Goal: Task Accomplishment & Management: Use online tool/utility

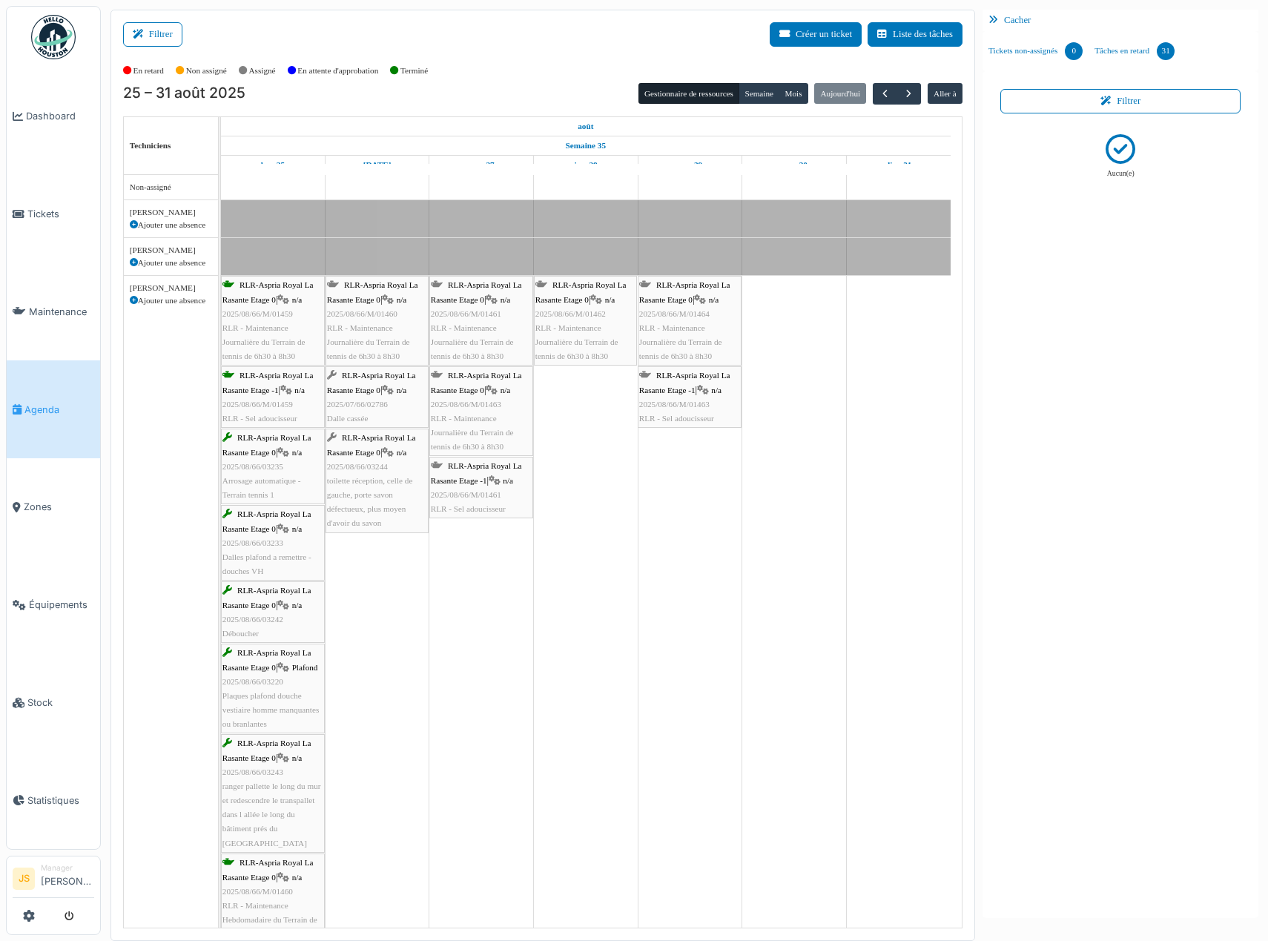
scroll to position [2818, 0]
click at [53, 213] on span "Tickets" at bounding box center [60, 214] width 67 height 14
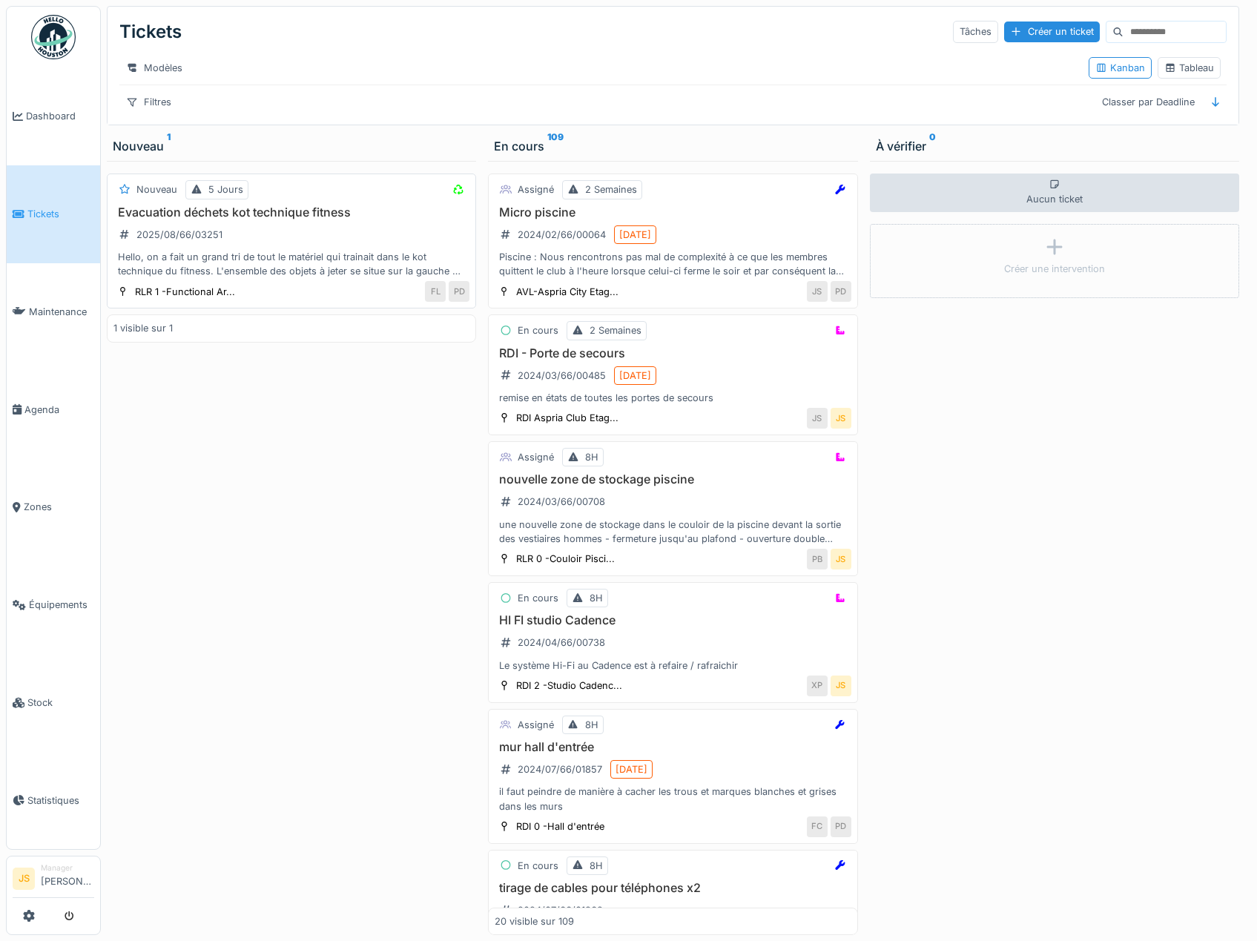
click at [317, 278] on div "Hello, on a fait un grand tri de tout le matériel qui trainait dans le kot tech…" at bounding box center [291, 264] width 356 height 28
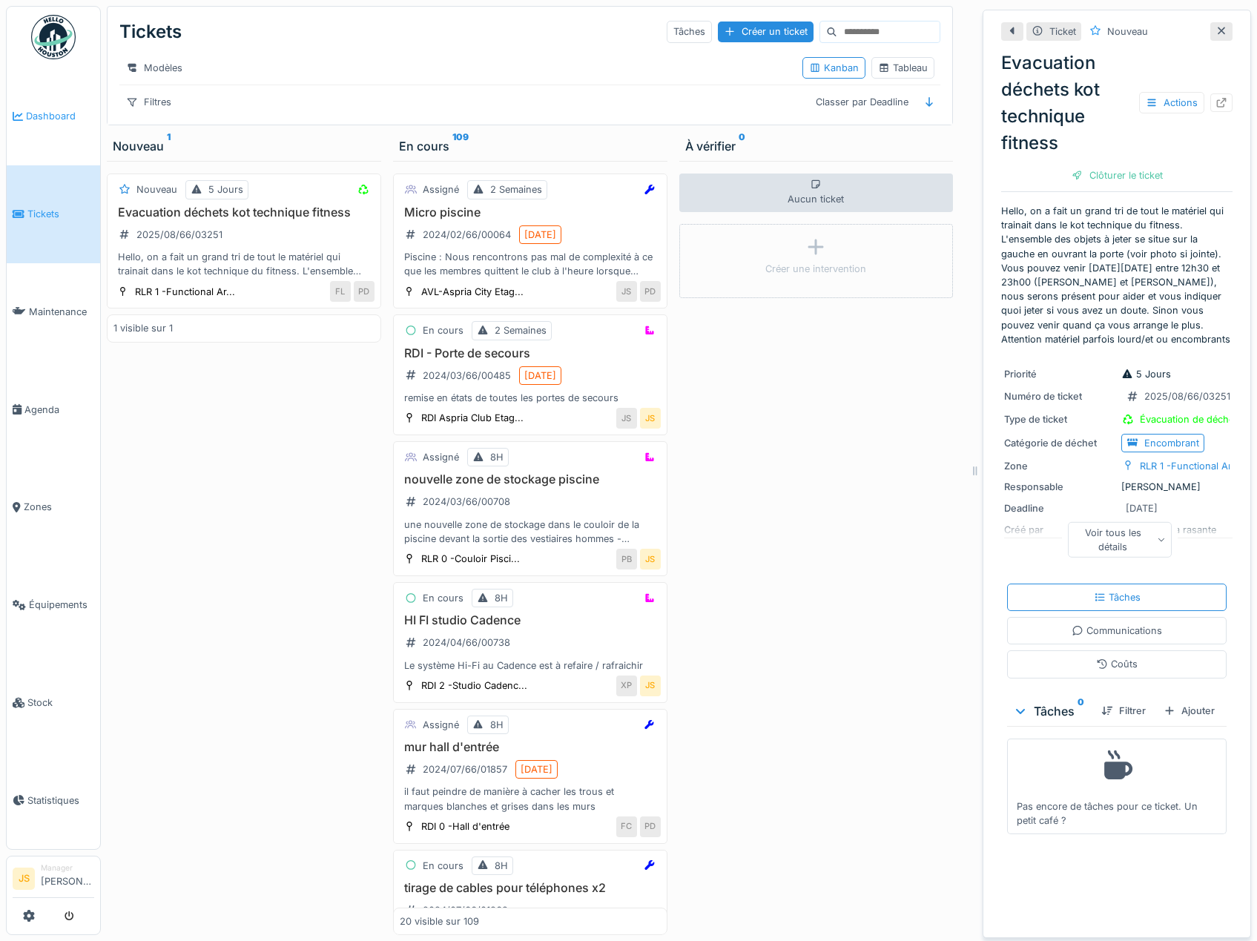
click at [51, 108] on link "Dashboard" at bounding box center [53, 116] width 93 height 98
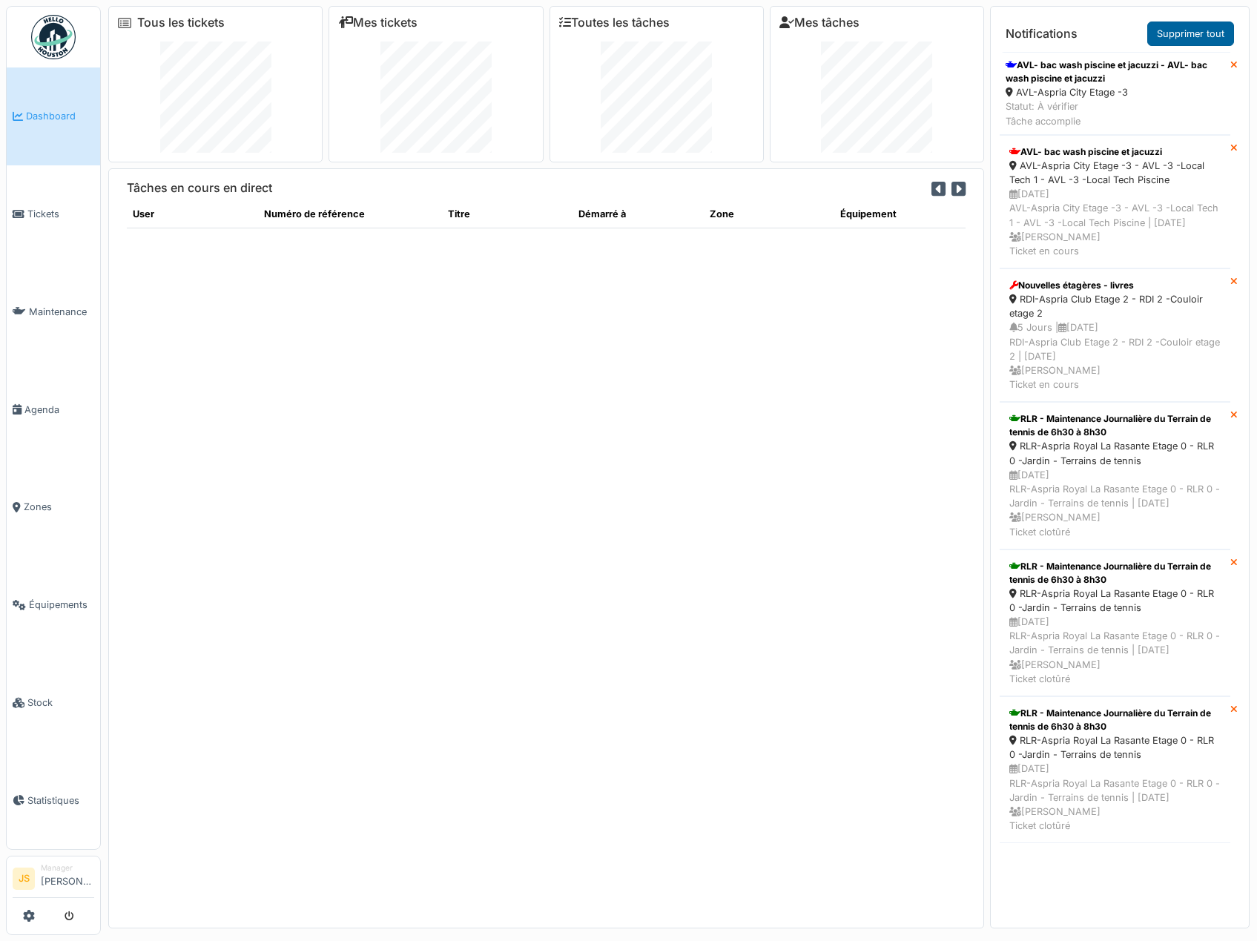
click at [1198, 35] on link "Supprimer tout" at bounding box center [1190, 34] width 87 height 24
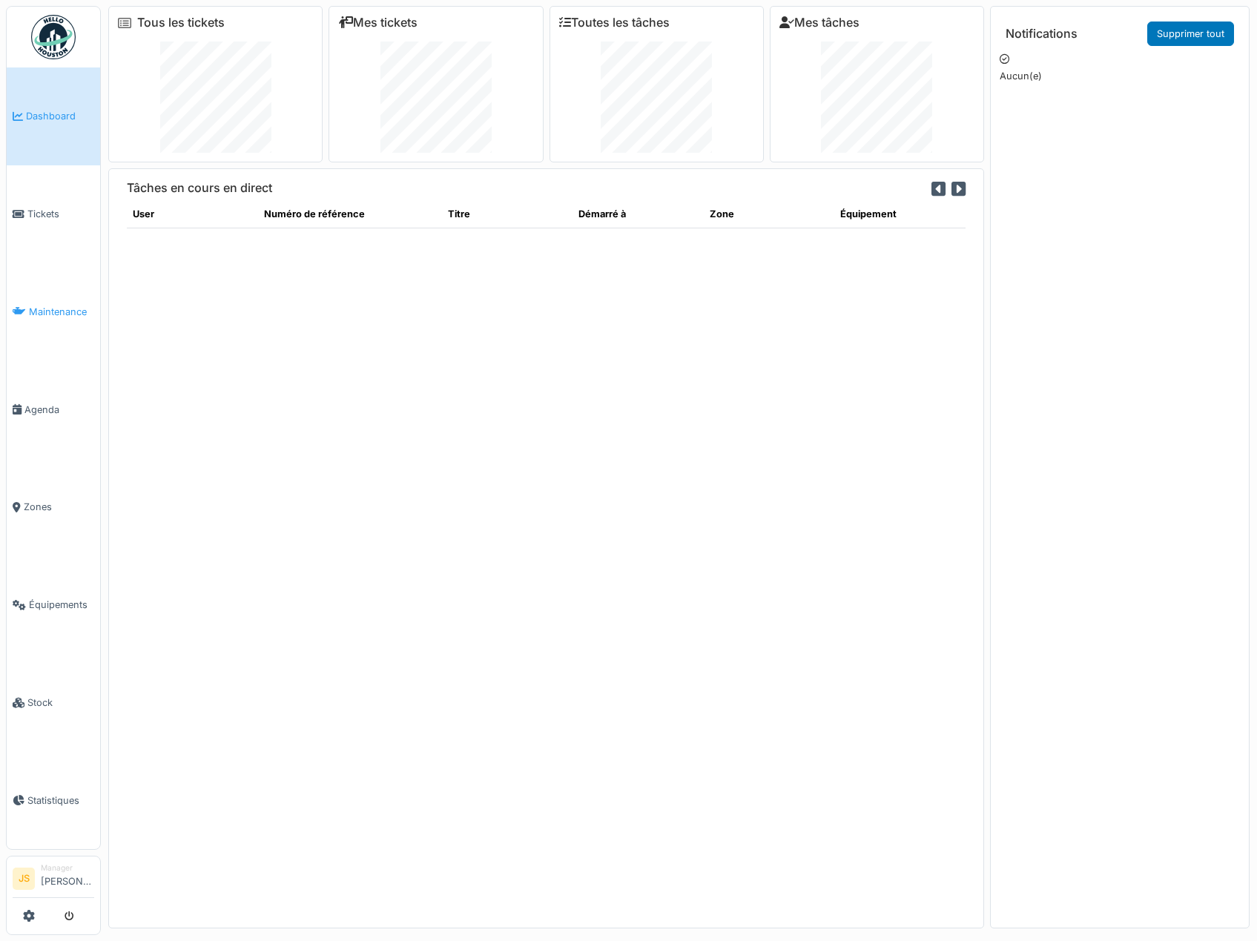
click at [63, 308] on span "Maintenance" at bounding box center [61, 312] width 65 height 14
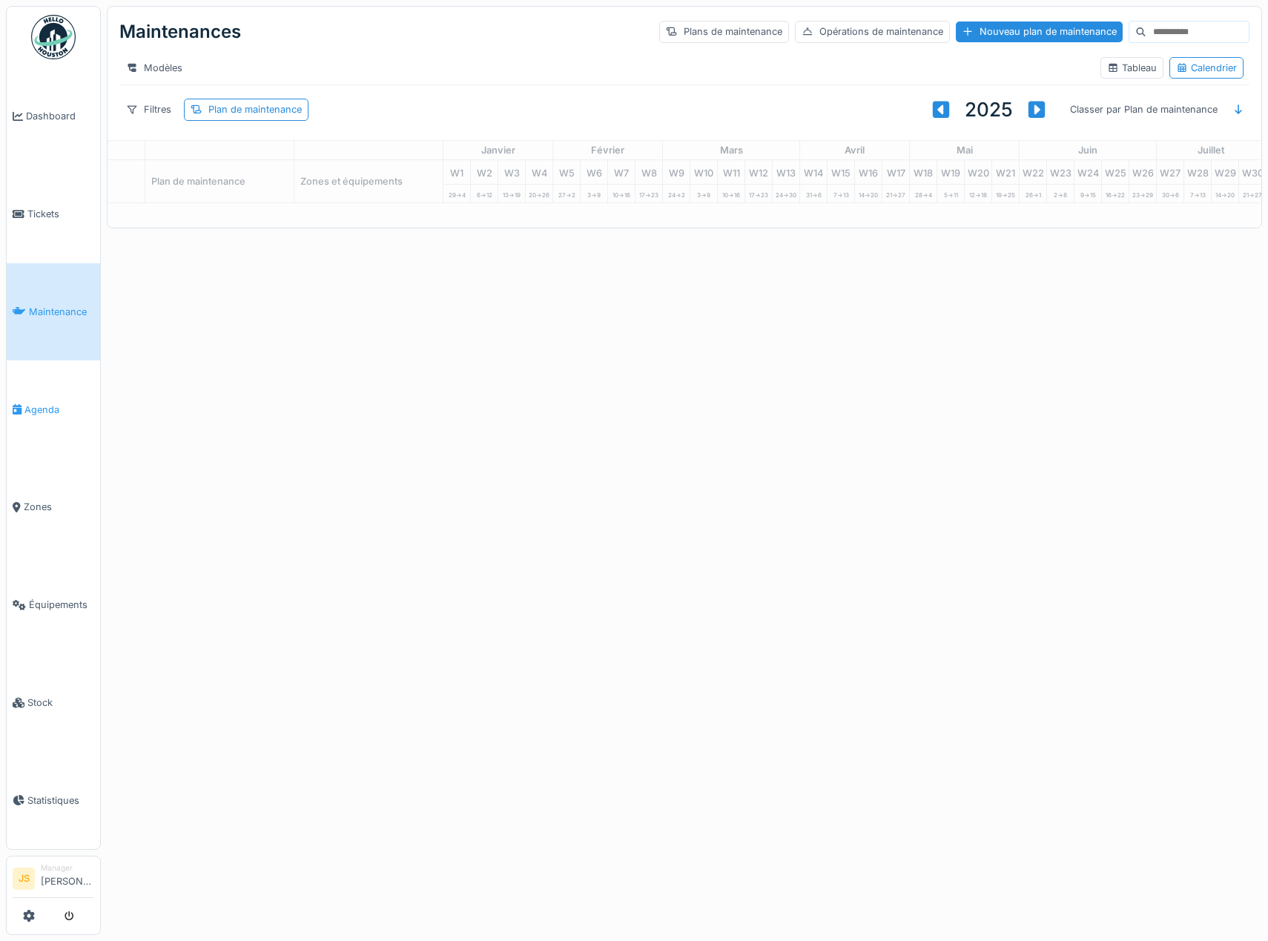
click at [39, 403] on span "Agenda" at bounding box center [59, 410] width 70 height 14
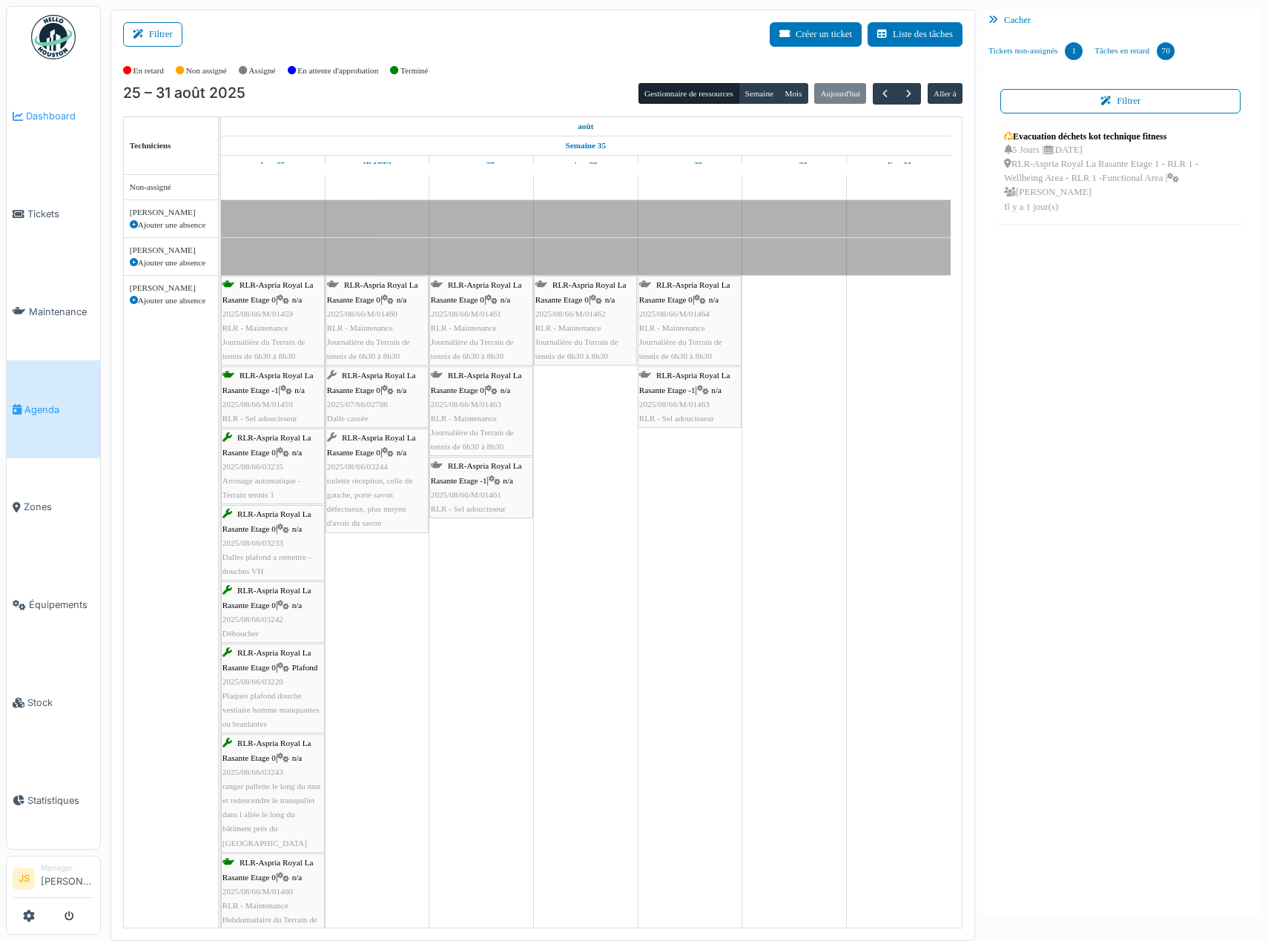
click at [47, 115] on span "Dashboard" at bounding box center [60, 116] width 68 height 14
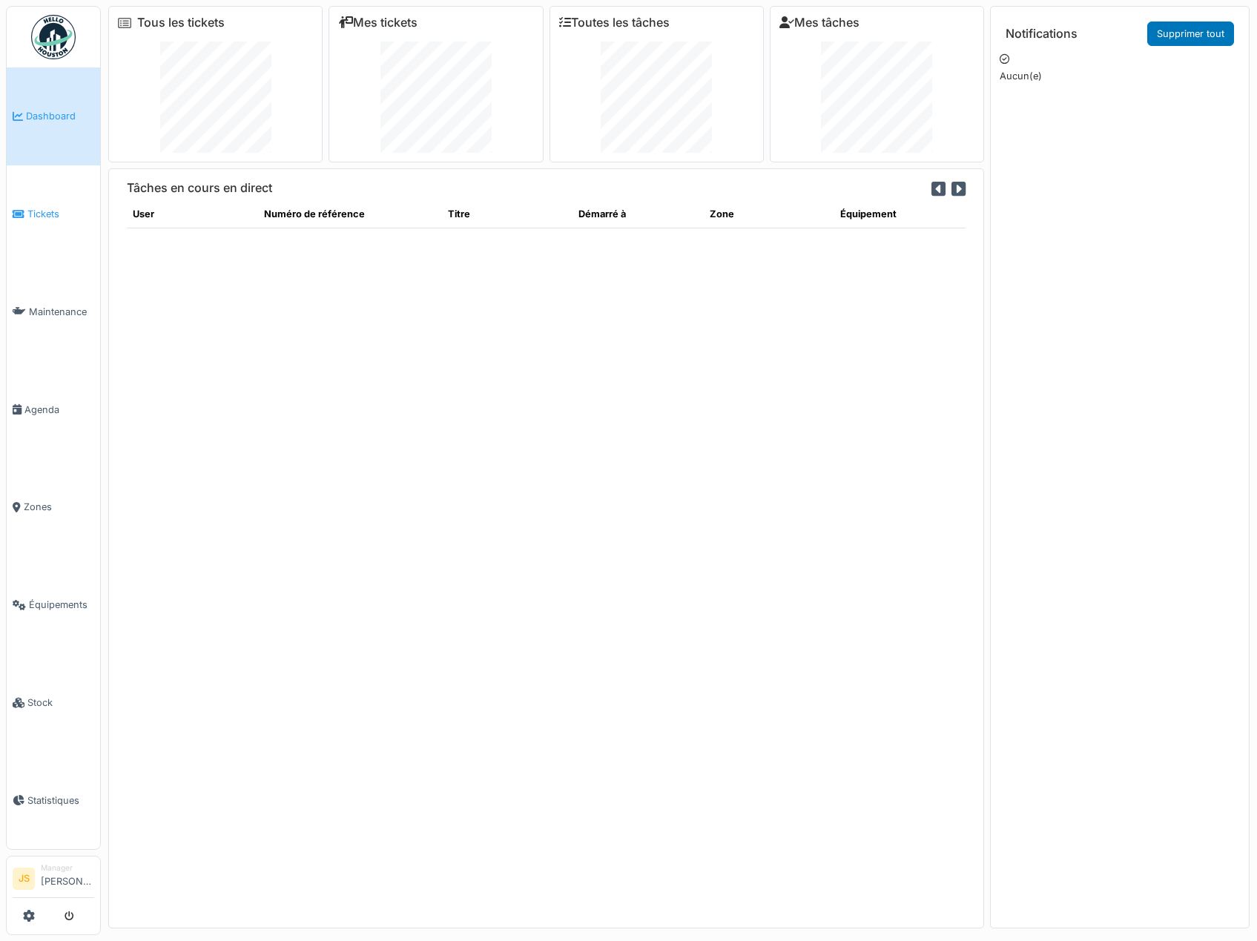
click at [48, 207] on span "Tickets" at bounding box center [60, 214] width 67 height 14
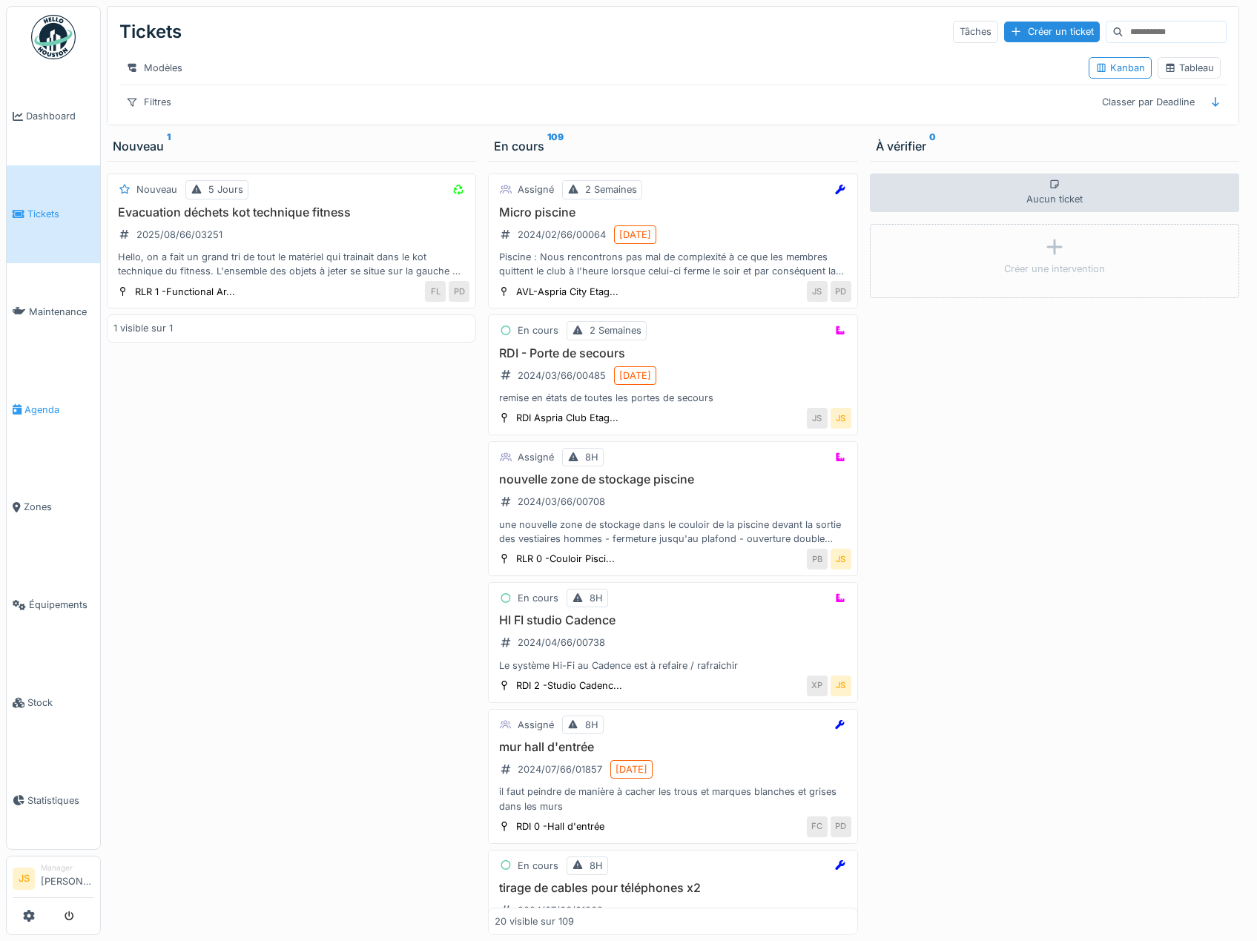
click at [50, 403] on span "Agenda" at bounding box center [59, 410] width 70 height 14
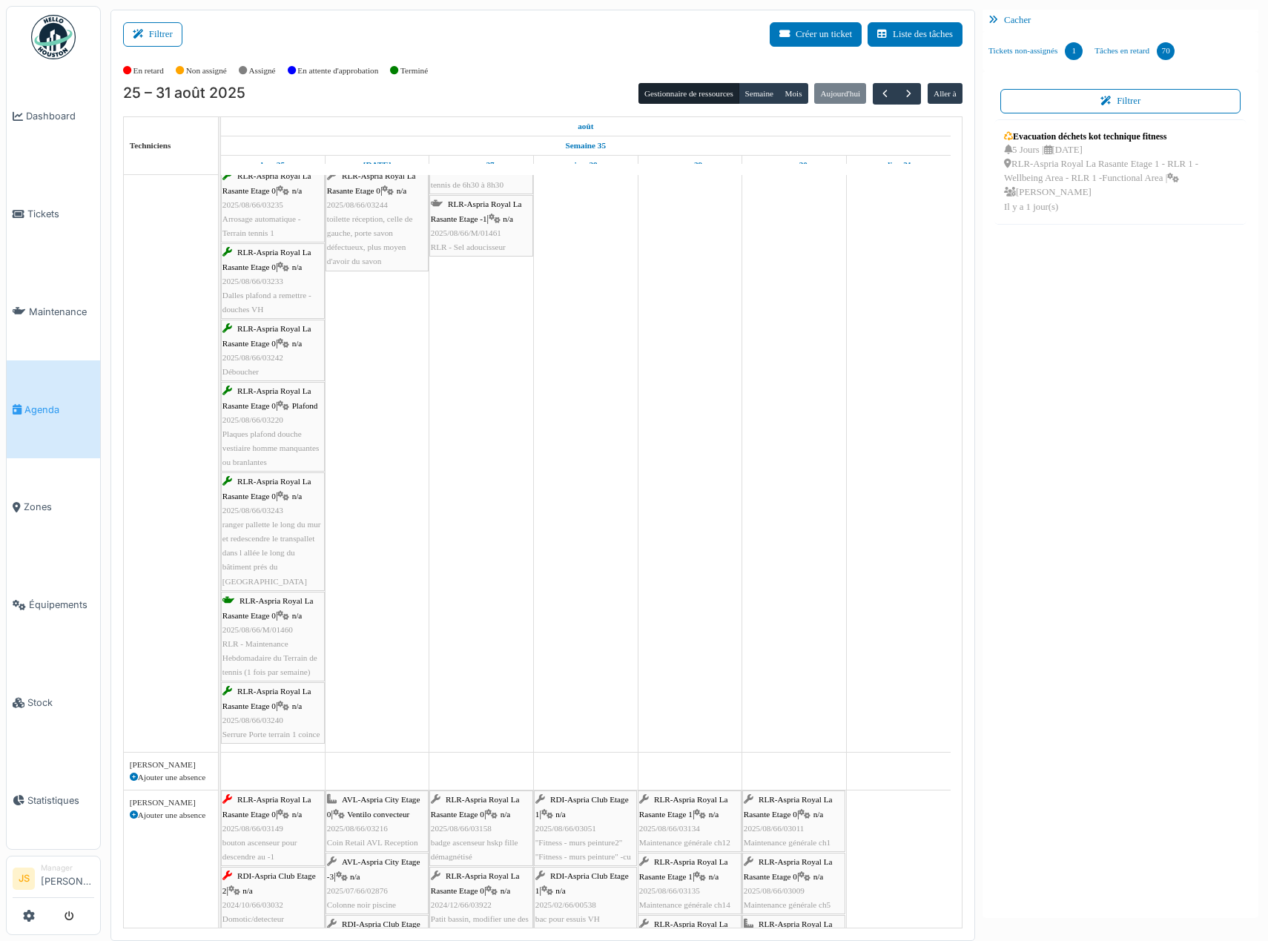
scroll to position [443, 0]
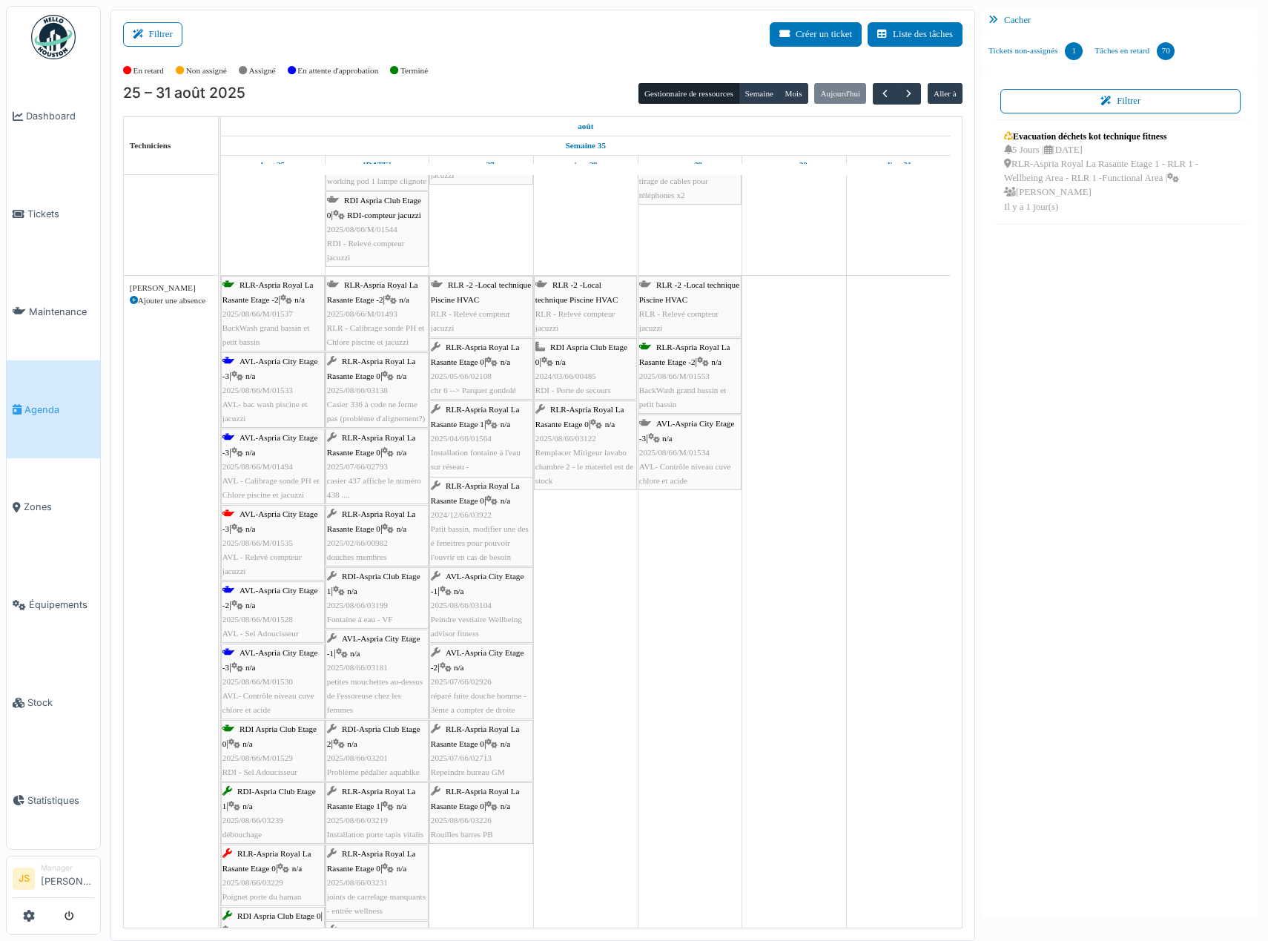
click at [360, 395] on div "RLR-Aspria Royal La Rasante Etage 0 | n/a 2025/08/66/03138 Casier 336 à code ne…" at bounding box center [377, 389] width 100 height 71
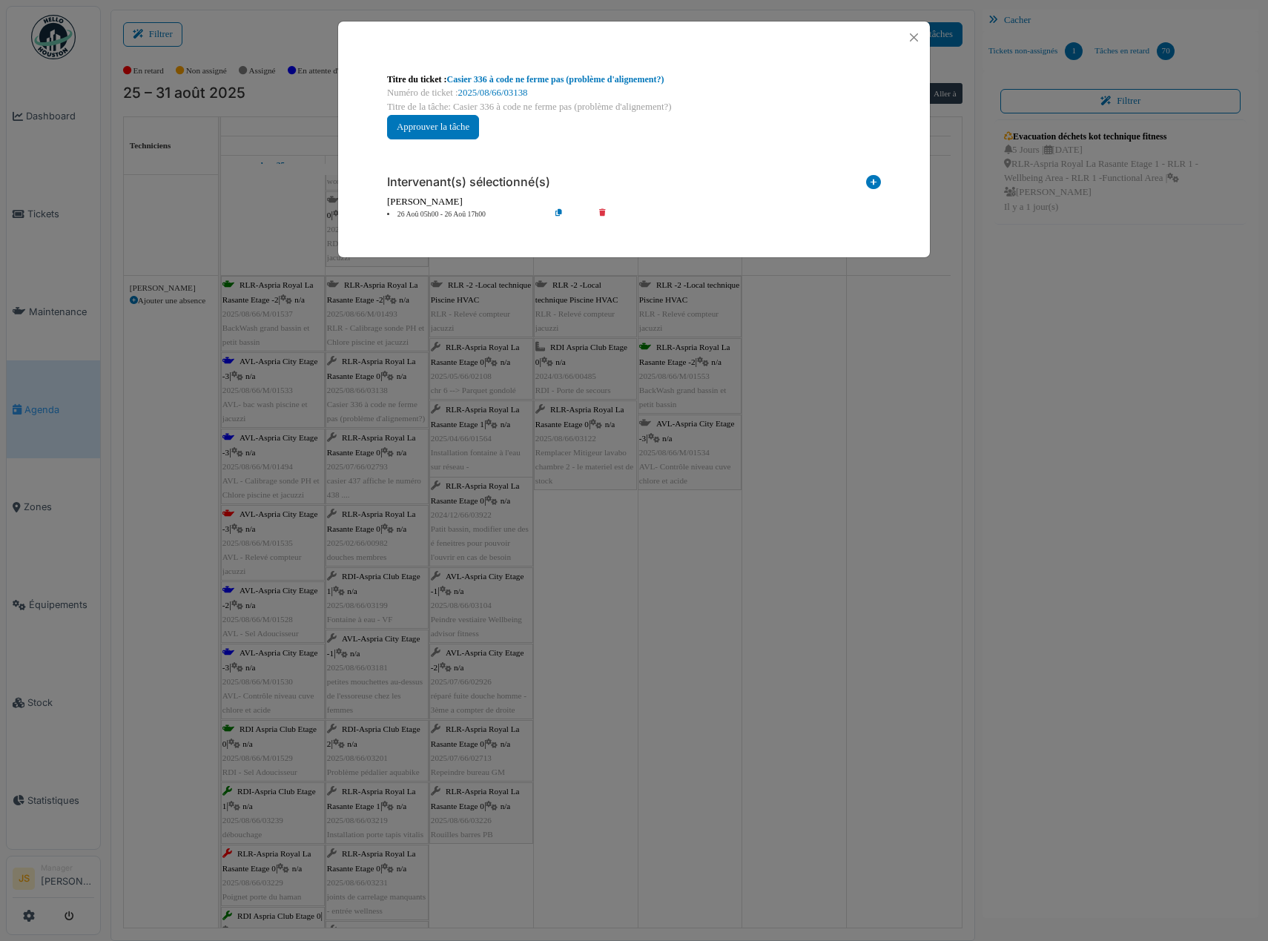
click at [602, 214] on icon at bounding box center [613, 214] width 42 height 11
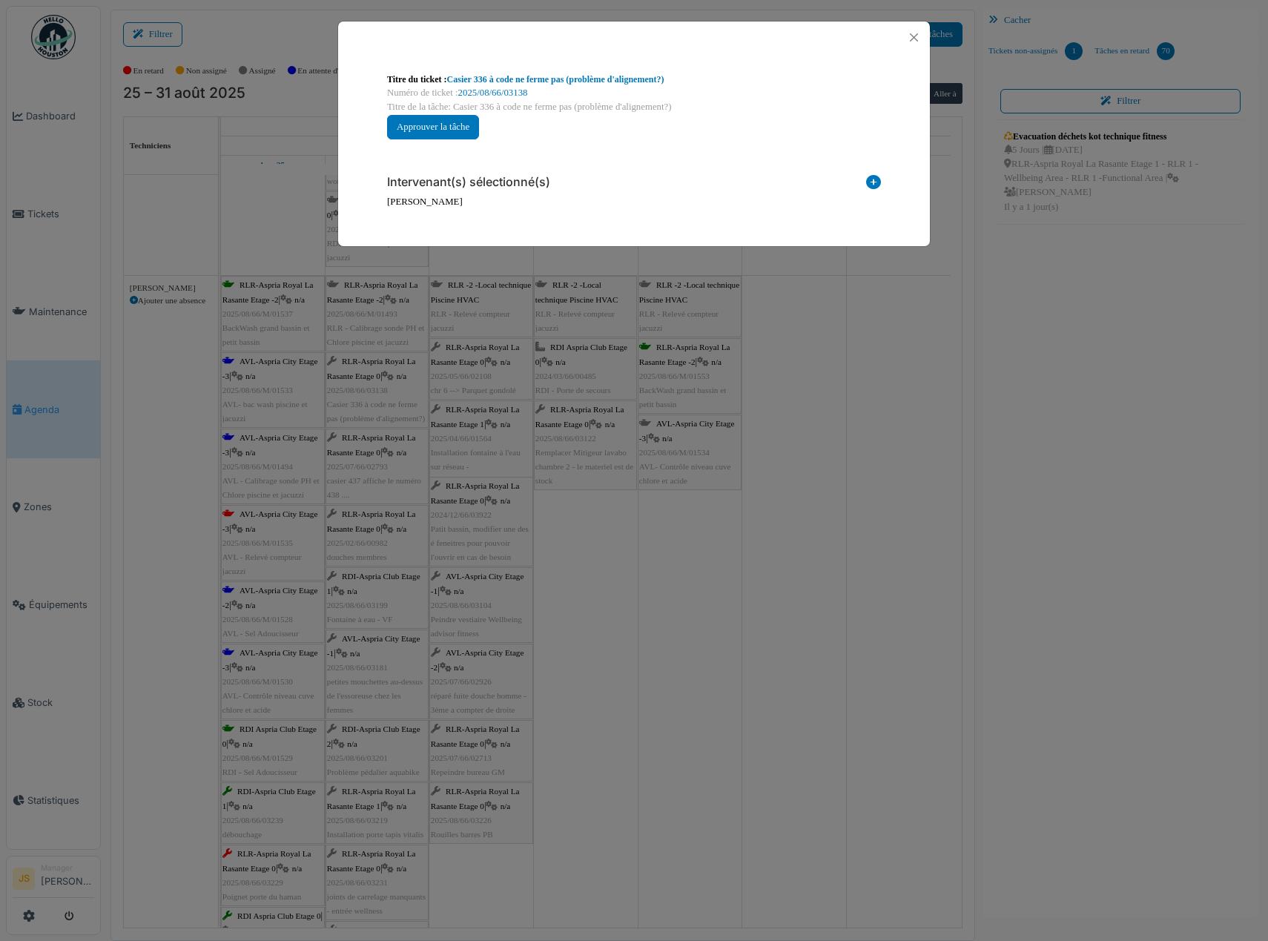
click at [873, 182] on icon at bounding box center [873, 185] width 15 height 20
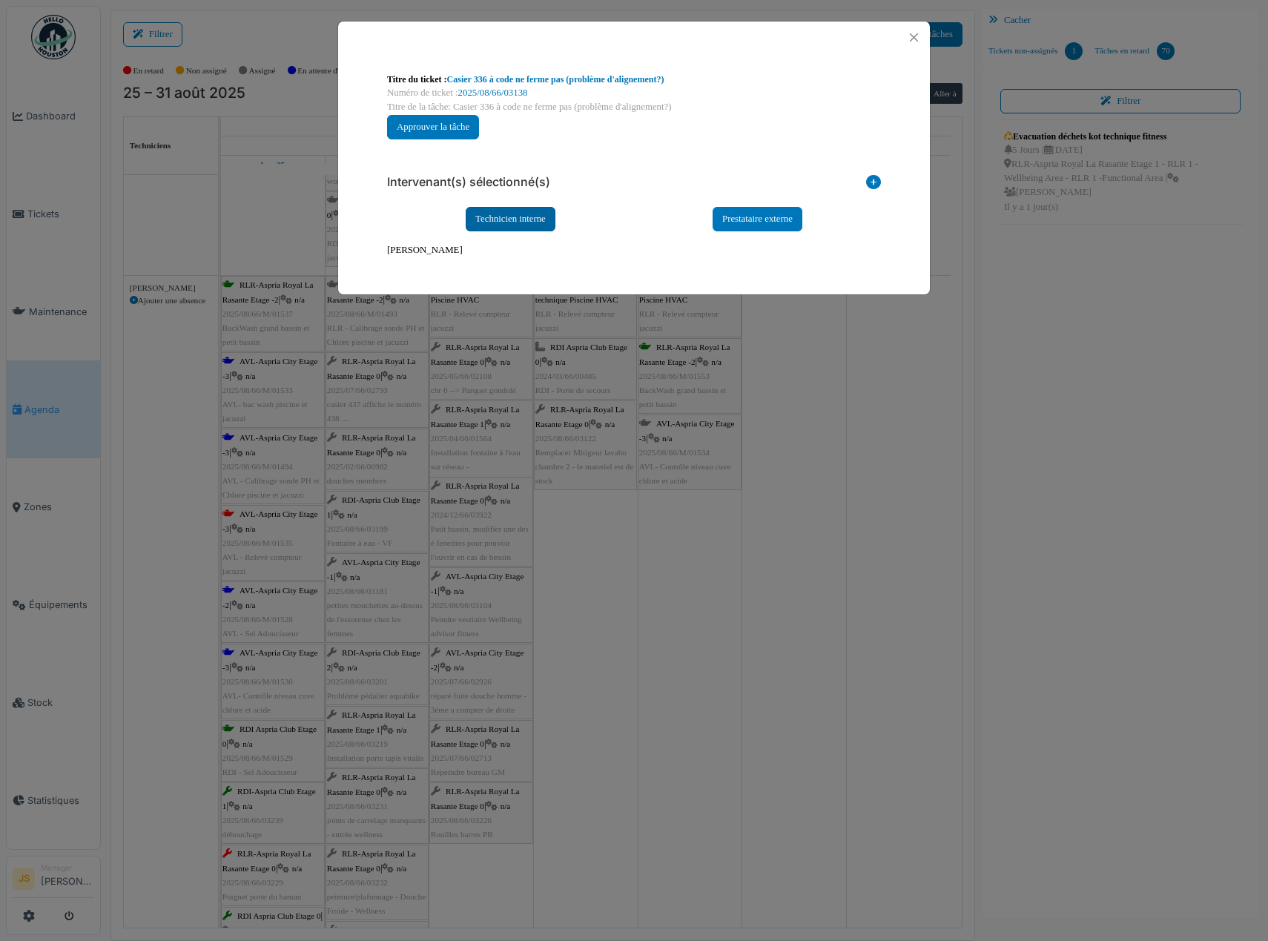
click at [508, 223] on div "Technicien interne" at bounding box center [511, 219] width 90 height 24
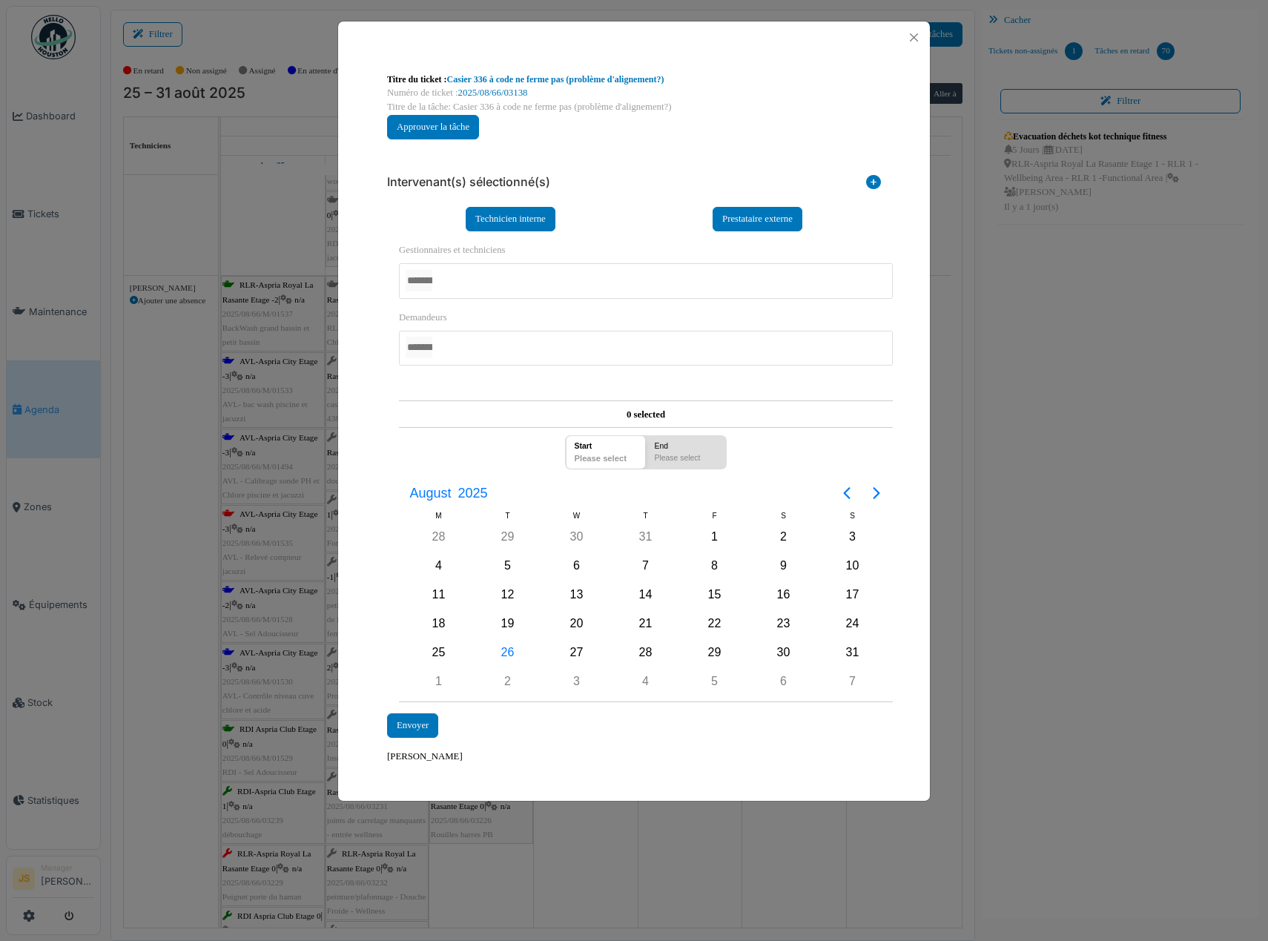
click at [480, 278] on div at bounding box center [646, 280] width 494 height 35
click at [376, 476] on div "**********" at bounding box center [634, 463] width 518 height 625
click at [504, 653] on div "26" at bounding box center [508, 653] width 22 height 22
click at [505, 654] on div "26" at bounding box center [508, 653] width 22 height 22
click at [420, 724] on div "Envoyer" at bounding box center [412, 726] width 51 height 24
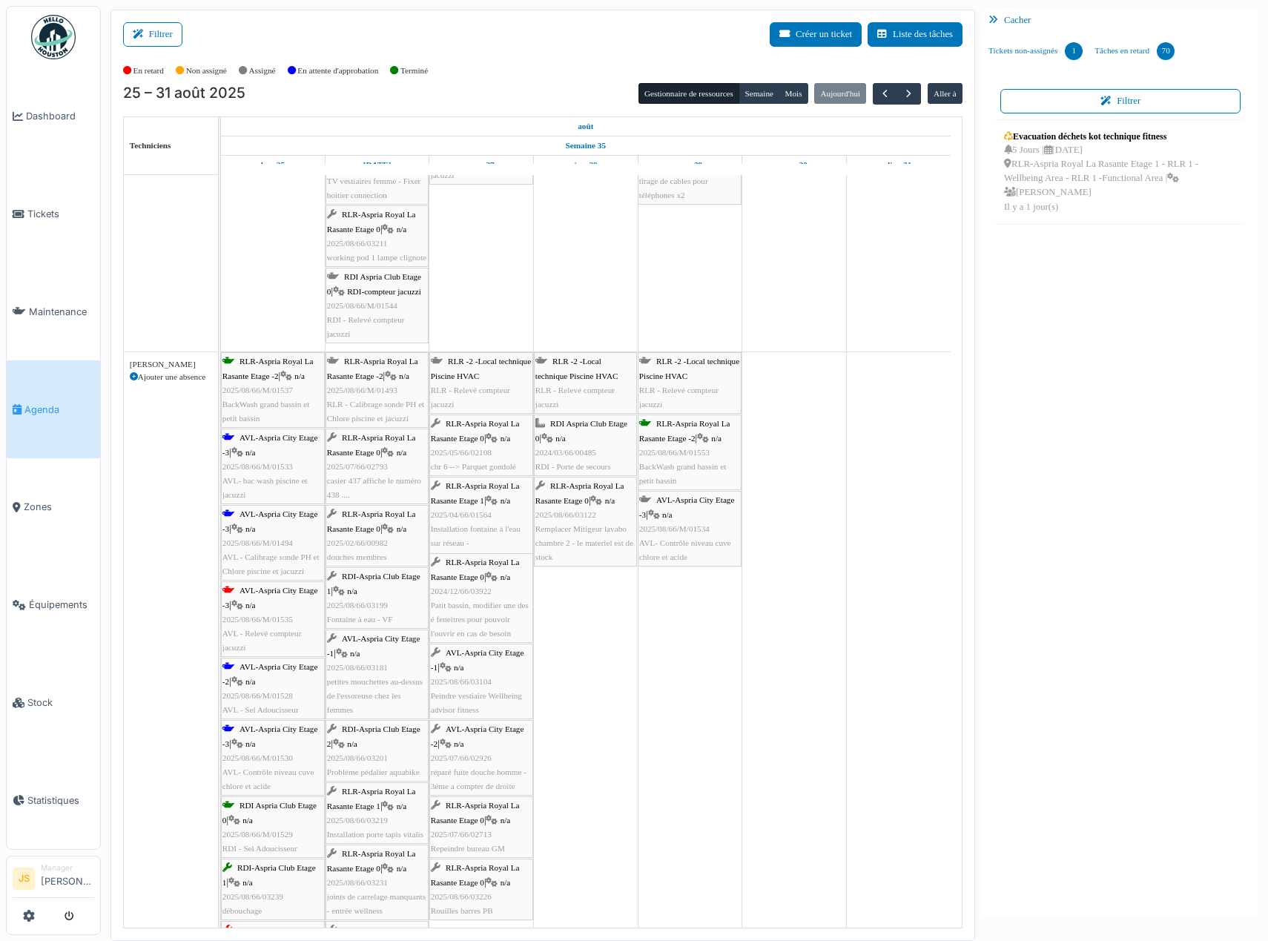
click at [350, 477] on span "casier 437 affiche le numéro 438 ...." at bounding box center [374, 487] width 94 height 23
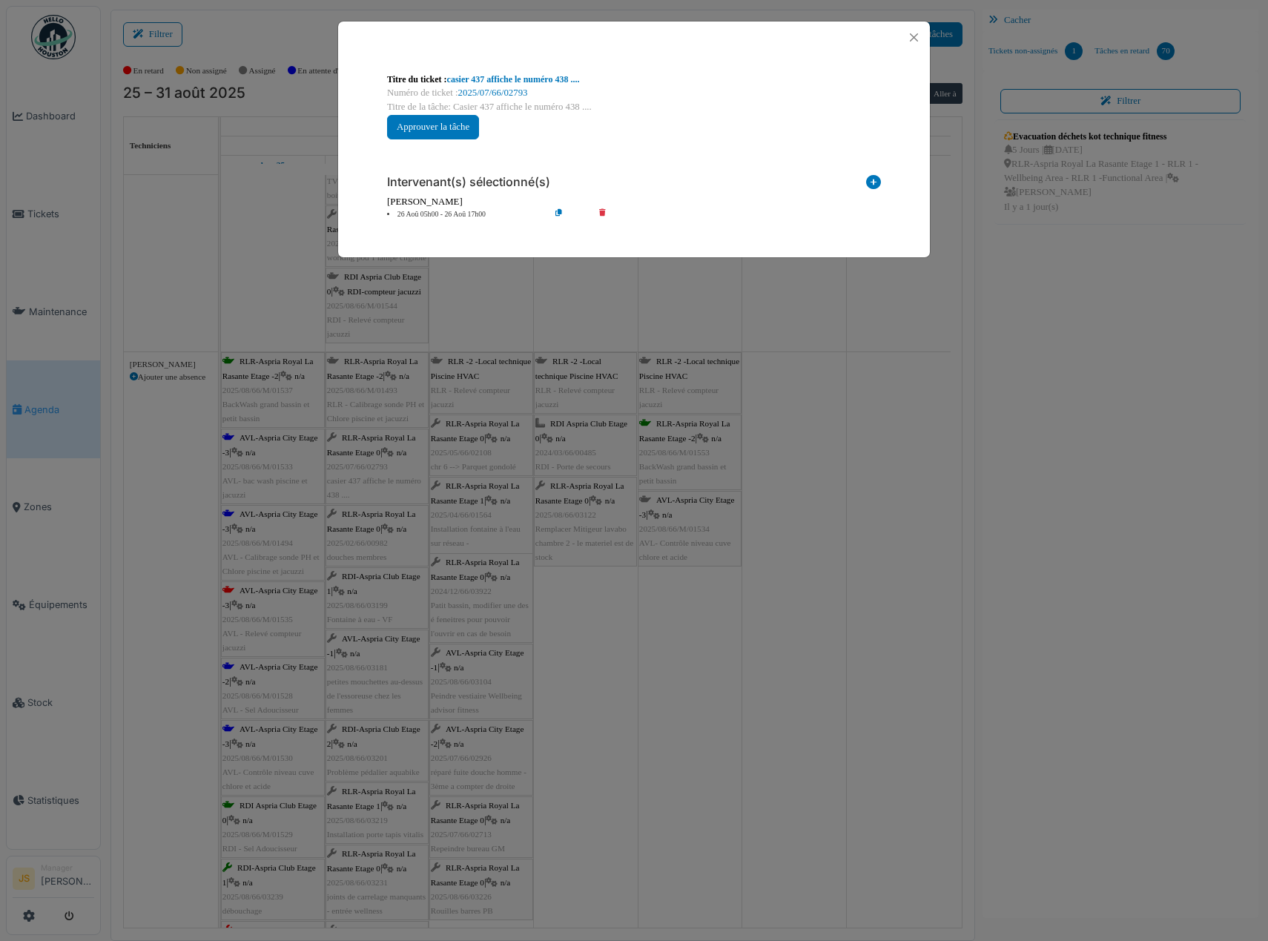
click at [603, 211] on icon at bounding box center [613, 214] width 42 height 11
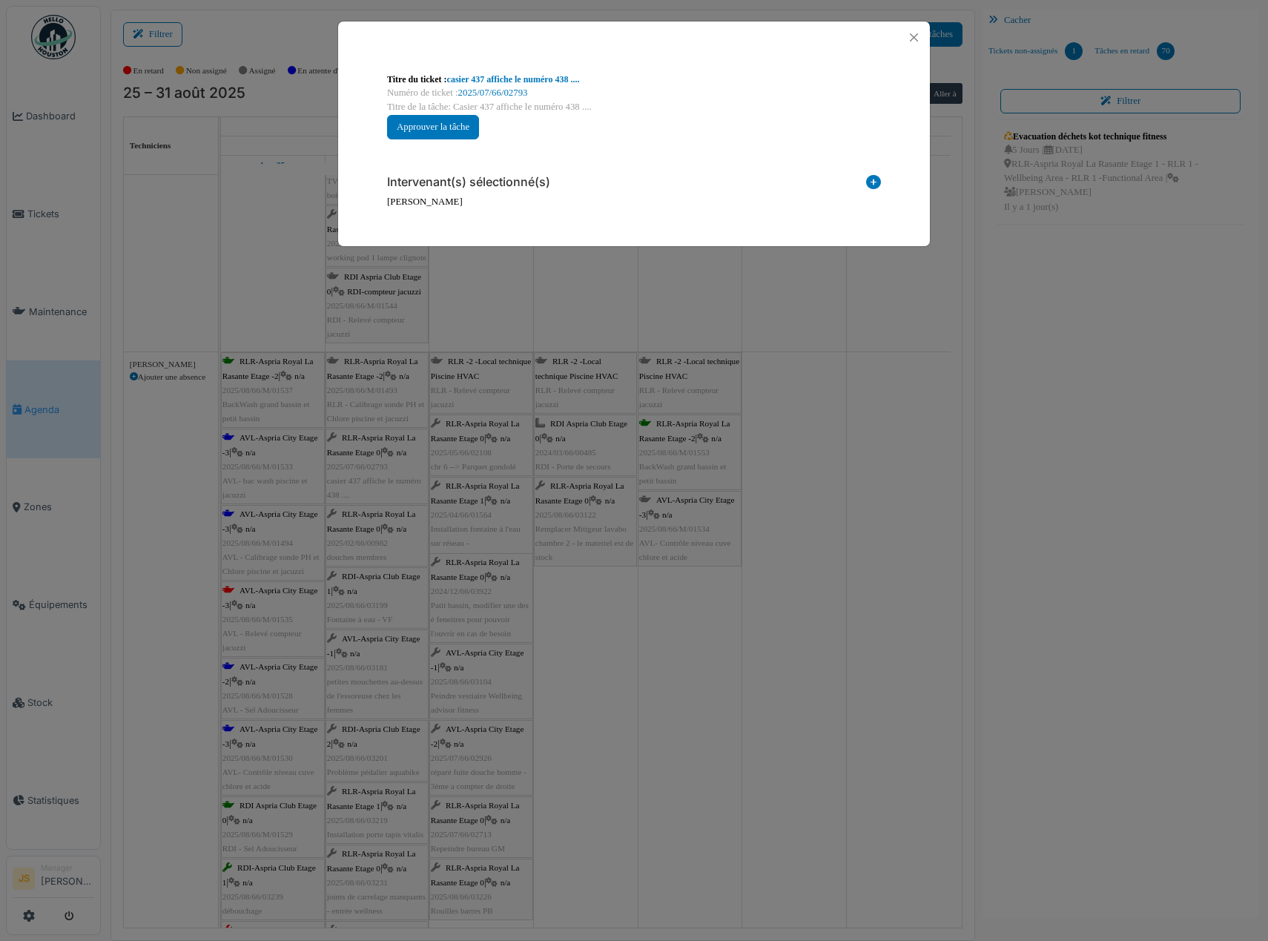
drag, startPoint x: 874, startPoint y: 183, endPoint x: 863, endPoint y: 181, distance: 10.6
click at [874, 182] on icon at bounding box center [873, 185] width 15 height 20
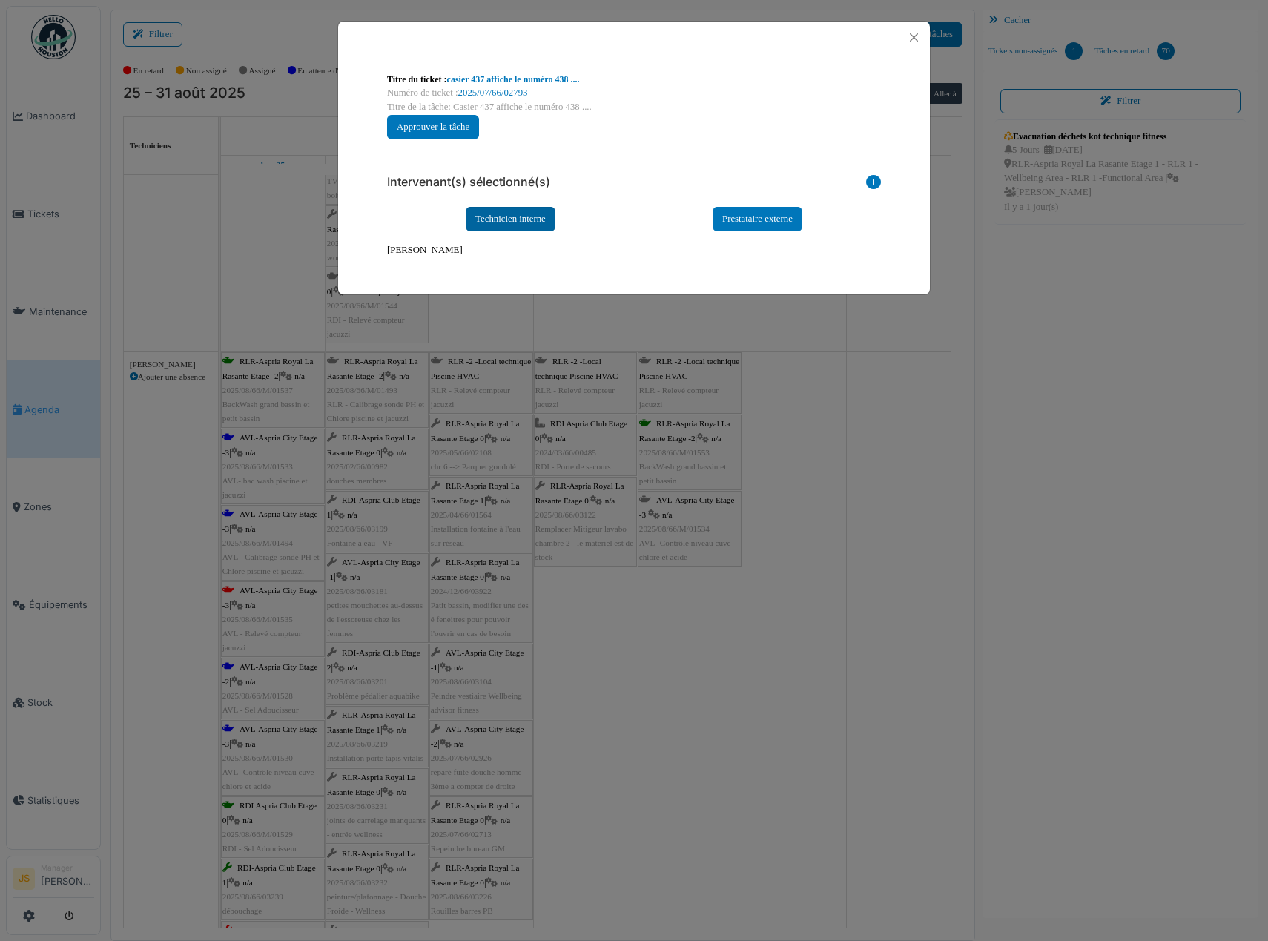
click at [507, 218] on div "Technicien interne" at bounding box center [511, 219] width 90 height 24
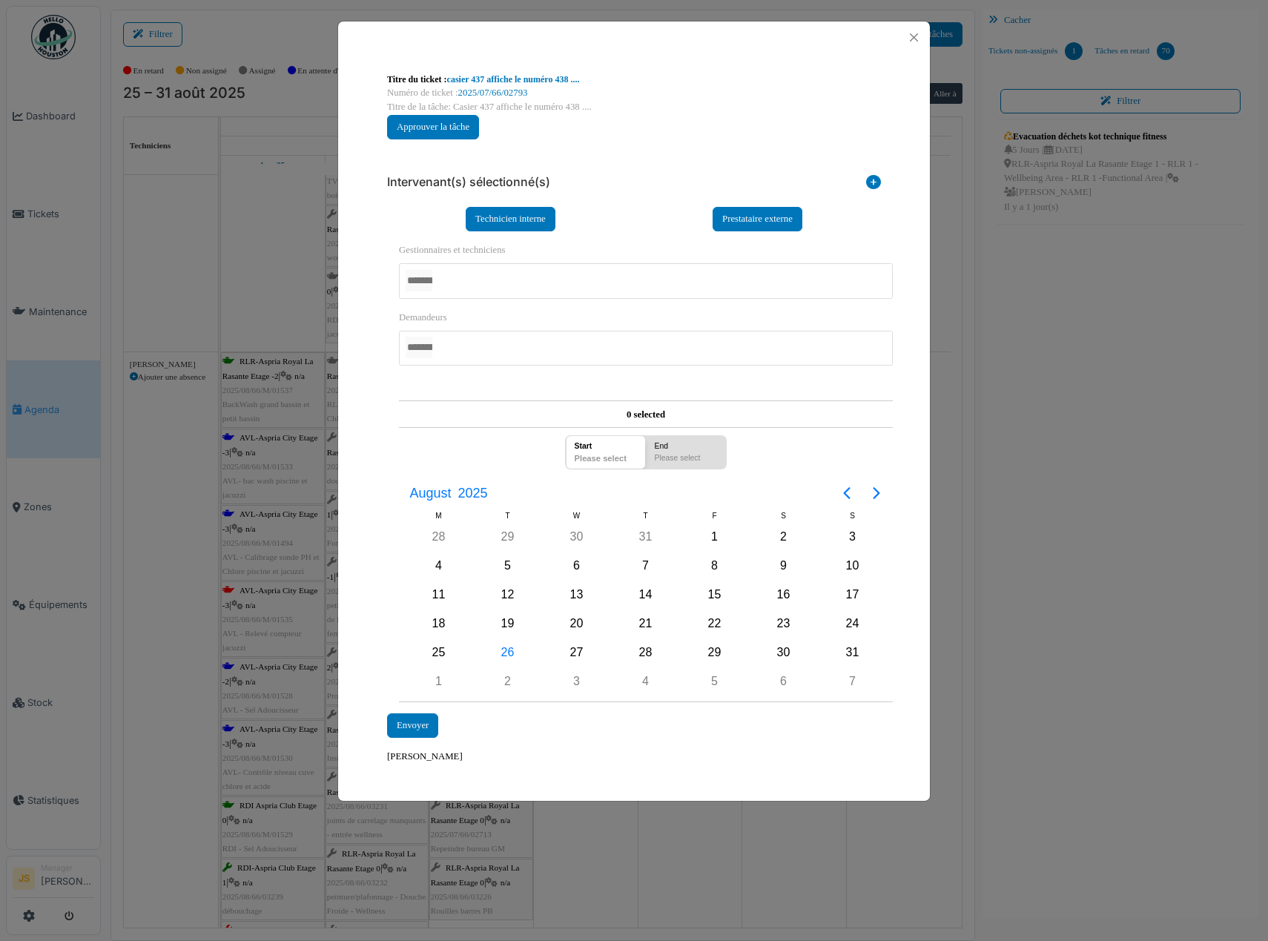
click at [465, 285] on div at bounding box center [646, 280] width 494 height 35
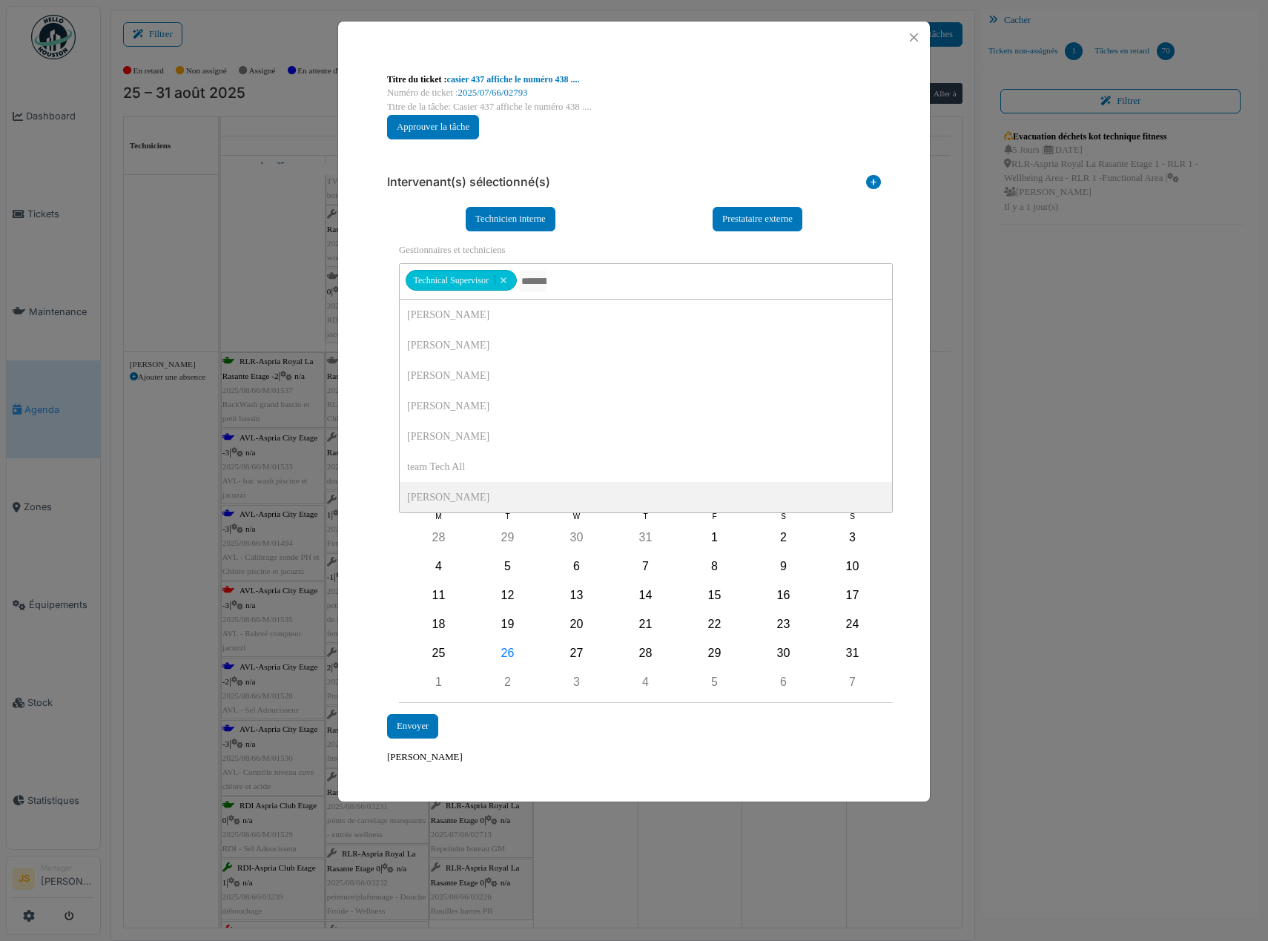
drag, startPoint x: 354, startPoint y: 510, endPoint x: 388, endPoint y: 544, distance: 47.7
click at [355, 512] on div "**********" at bounding box center [634, 418] width 592 height 730
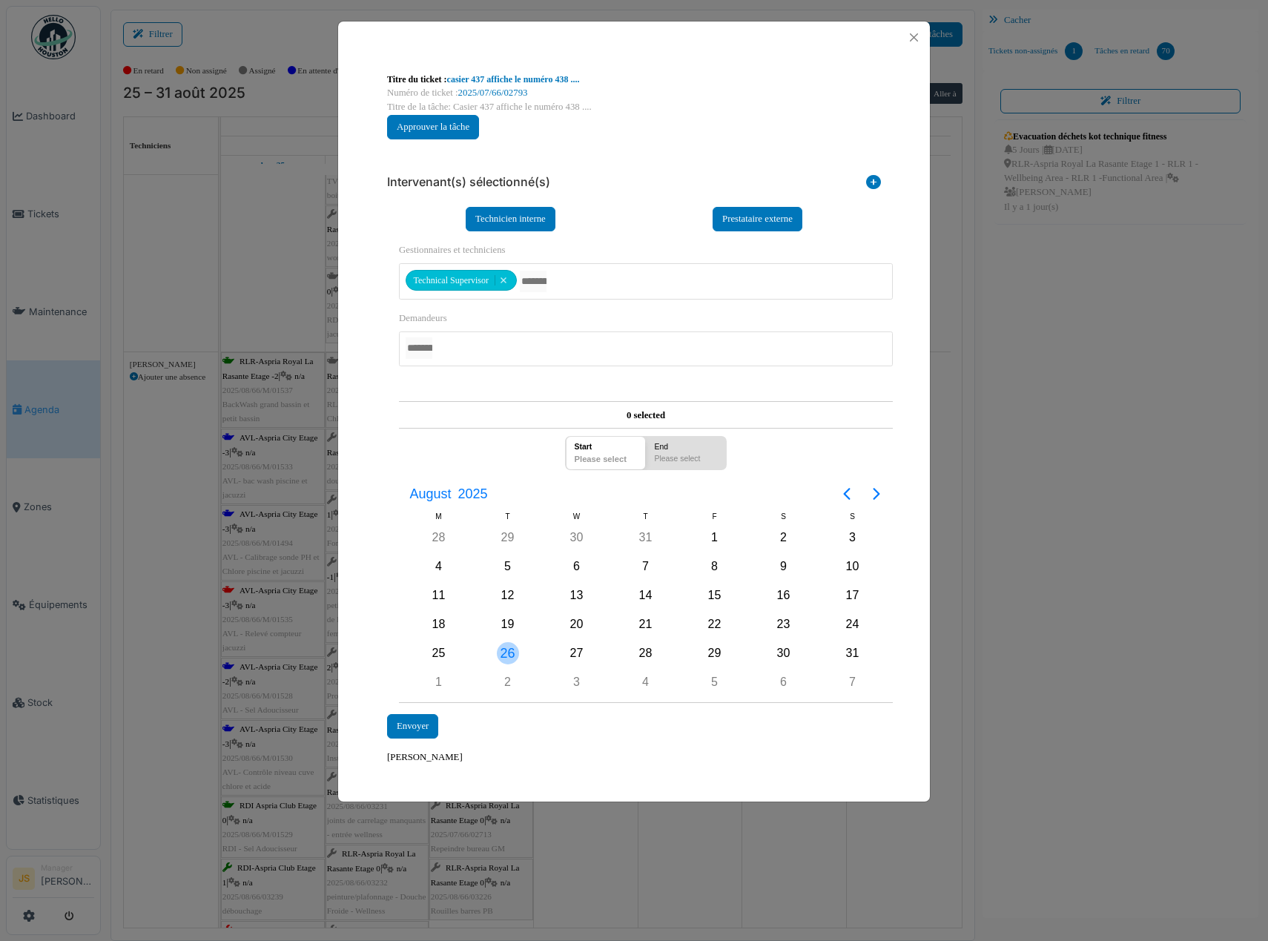
click at [513, 658] on div "26" at bounding box center [508, 653] width 22 height 22
click at [513, 655] on div "26" at bounding box center [508, 653] width 22 height 22
click at [410, 722] on div "Envoyer" at bounding box center [412, 726] width 51 height 24
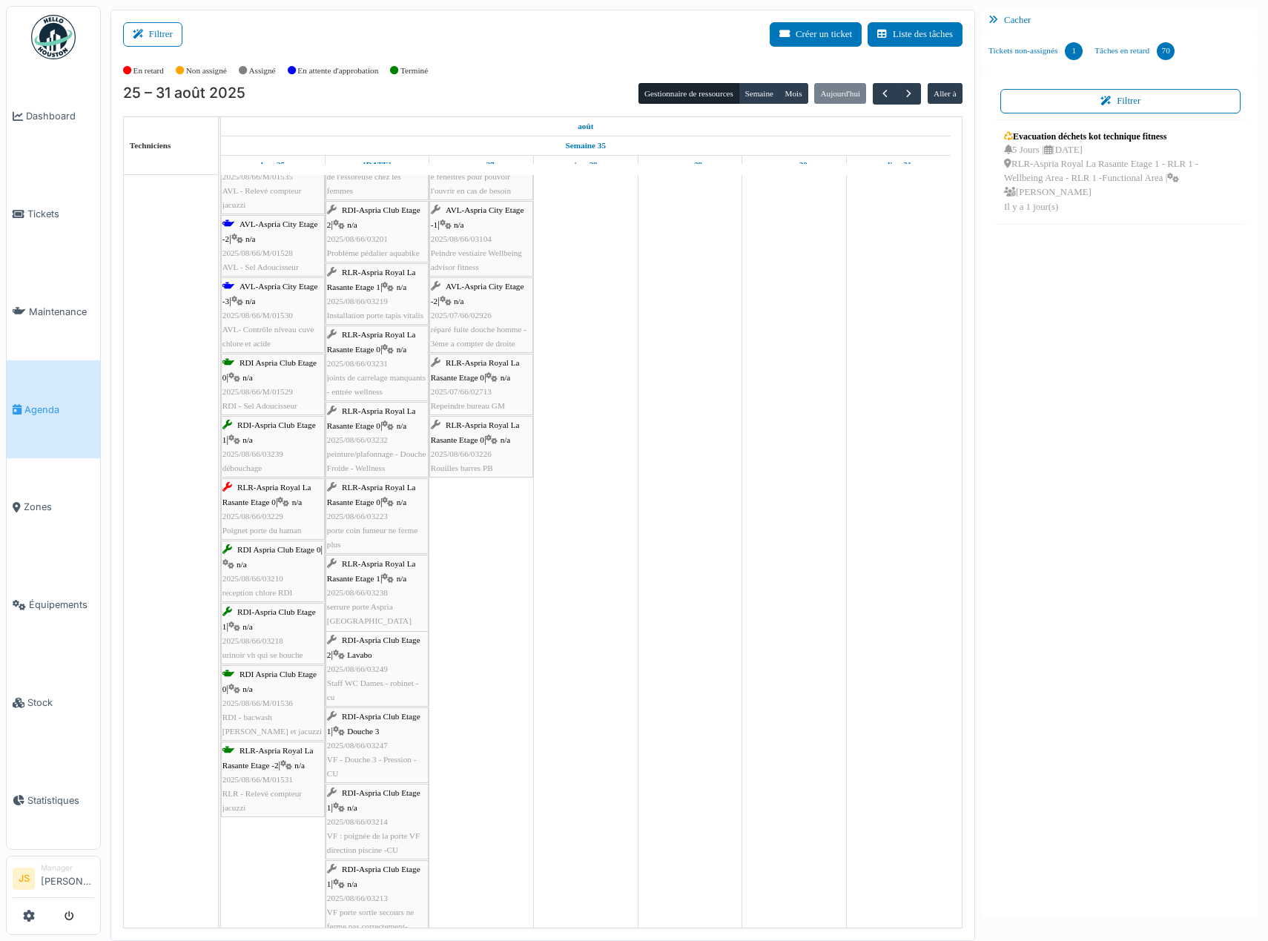
scroll to position [3756, 0]
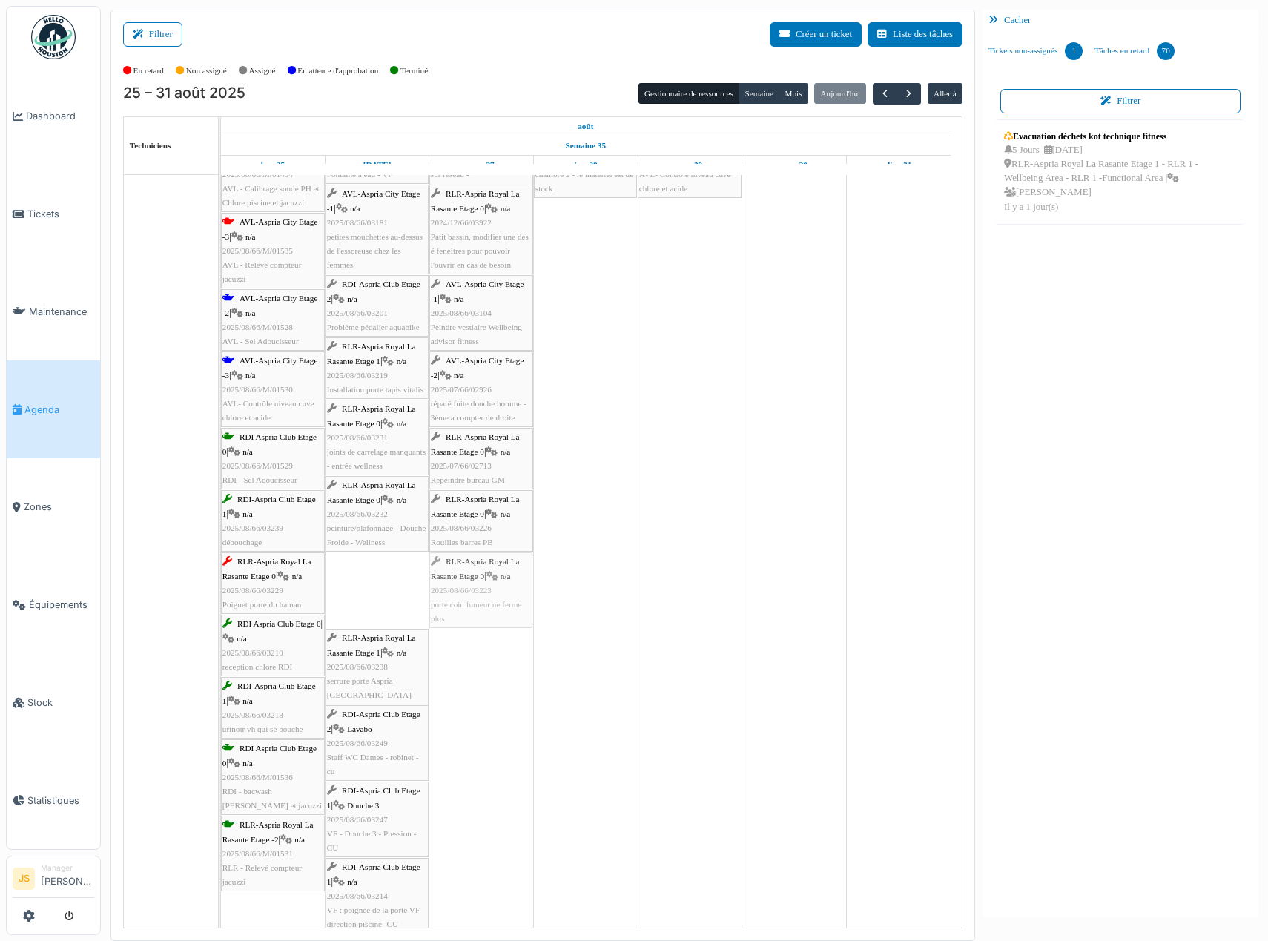
drag, startPoint x: 398, startPoint y: 596, endPoint x: 501, endPoint y: 608, distance: 103.9
click at [221, 608] on div "RLR-Aspria Royal La Rasante Etage -2 | n/a 2025/08/66/M/01537 BackWash grand ba…" at bounding box center [221, 546] width 0 height 1125
click at [380, 610] on div "RLR-Aspria Royal La Rasante Etage 1 | n/a 2025/08/66/03238 serrure porte Aspria…" at bounding box center [377, 597] width 100 height 85
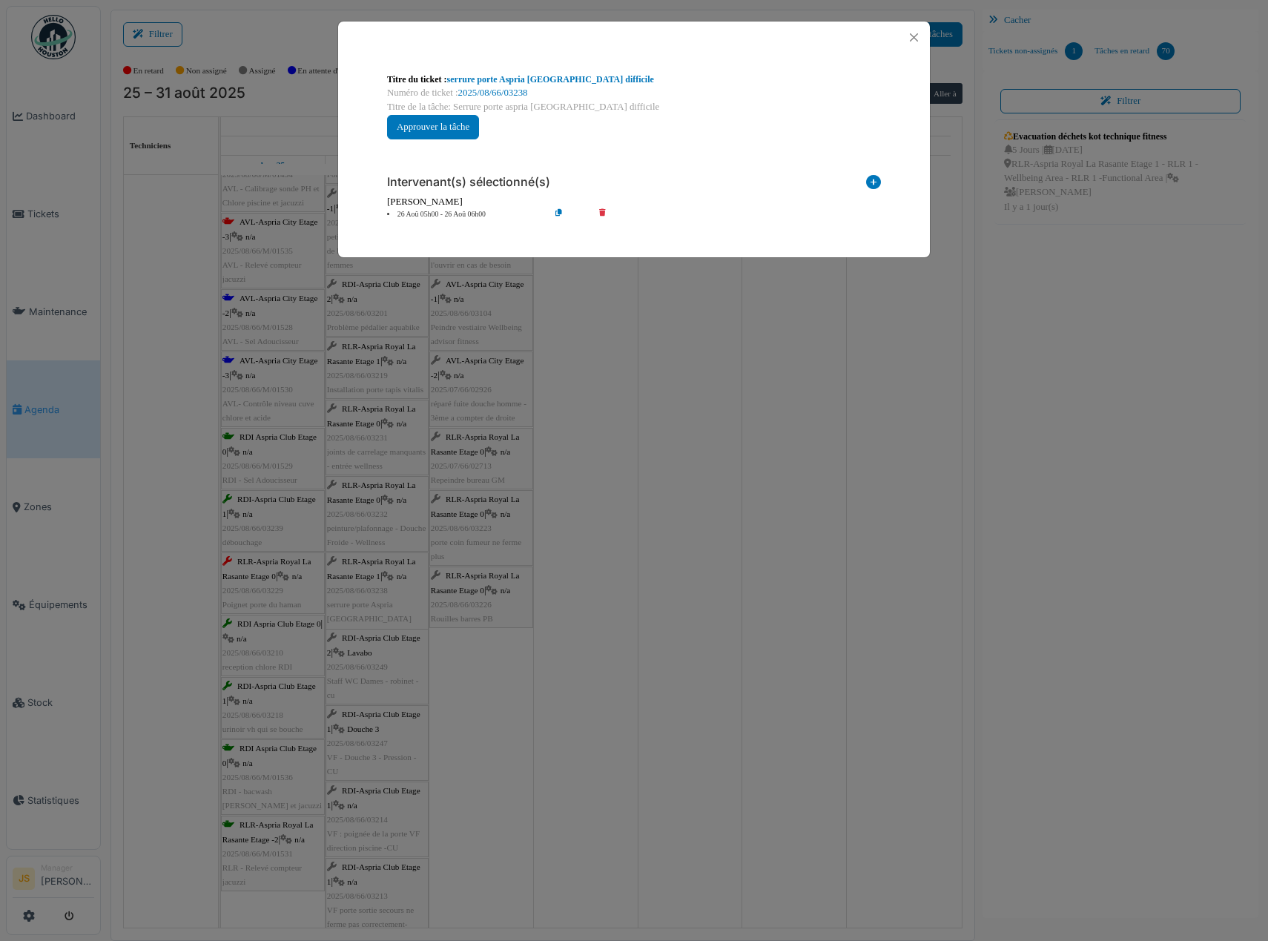
click at [602, 210] on icon at bounding box center [613, 214] width 42 height 11
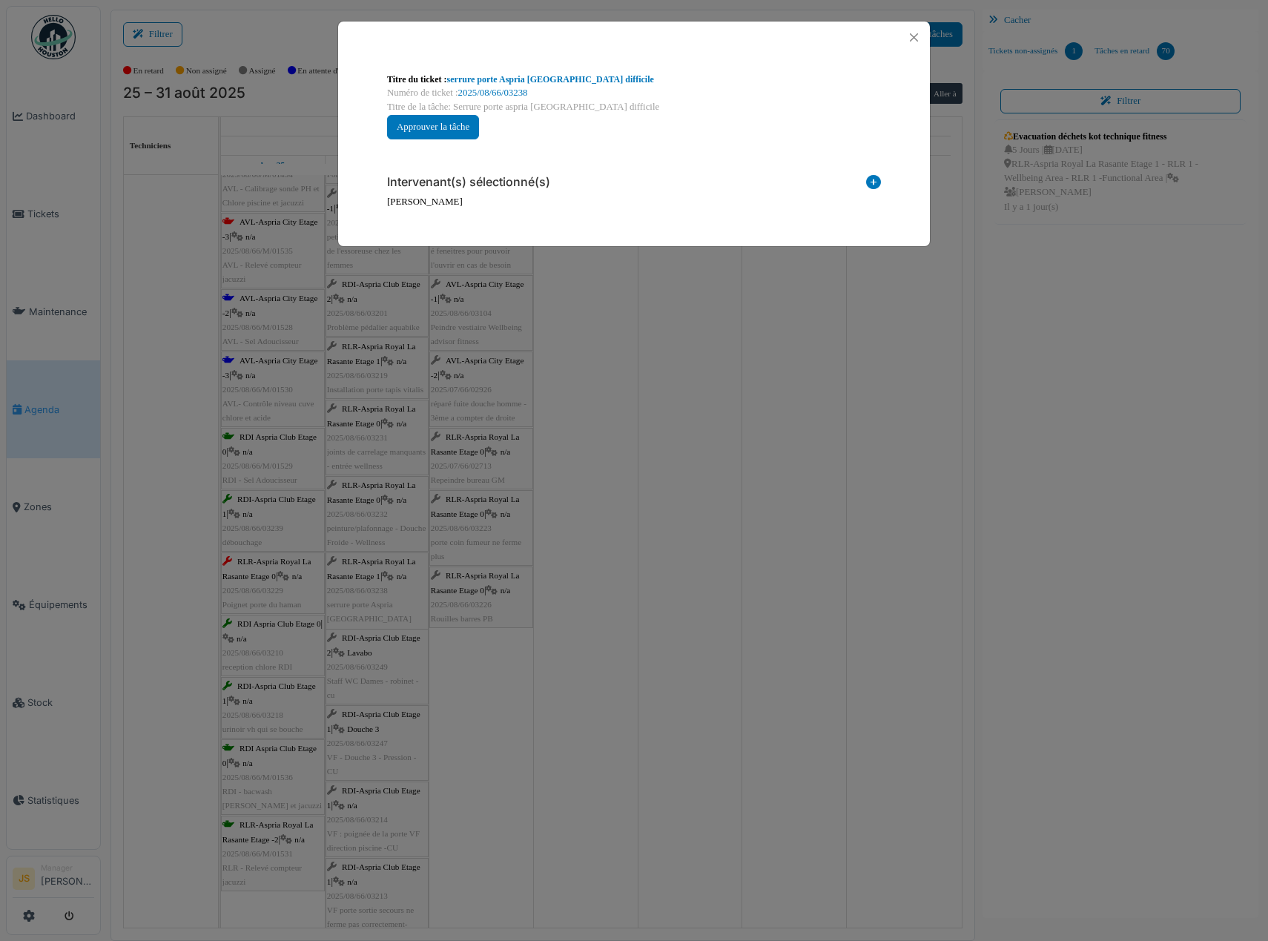
click at [868, 179] on icon at bounding box center [873, 185] width 15 height 20
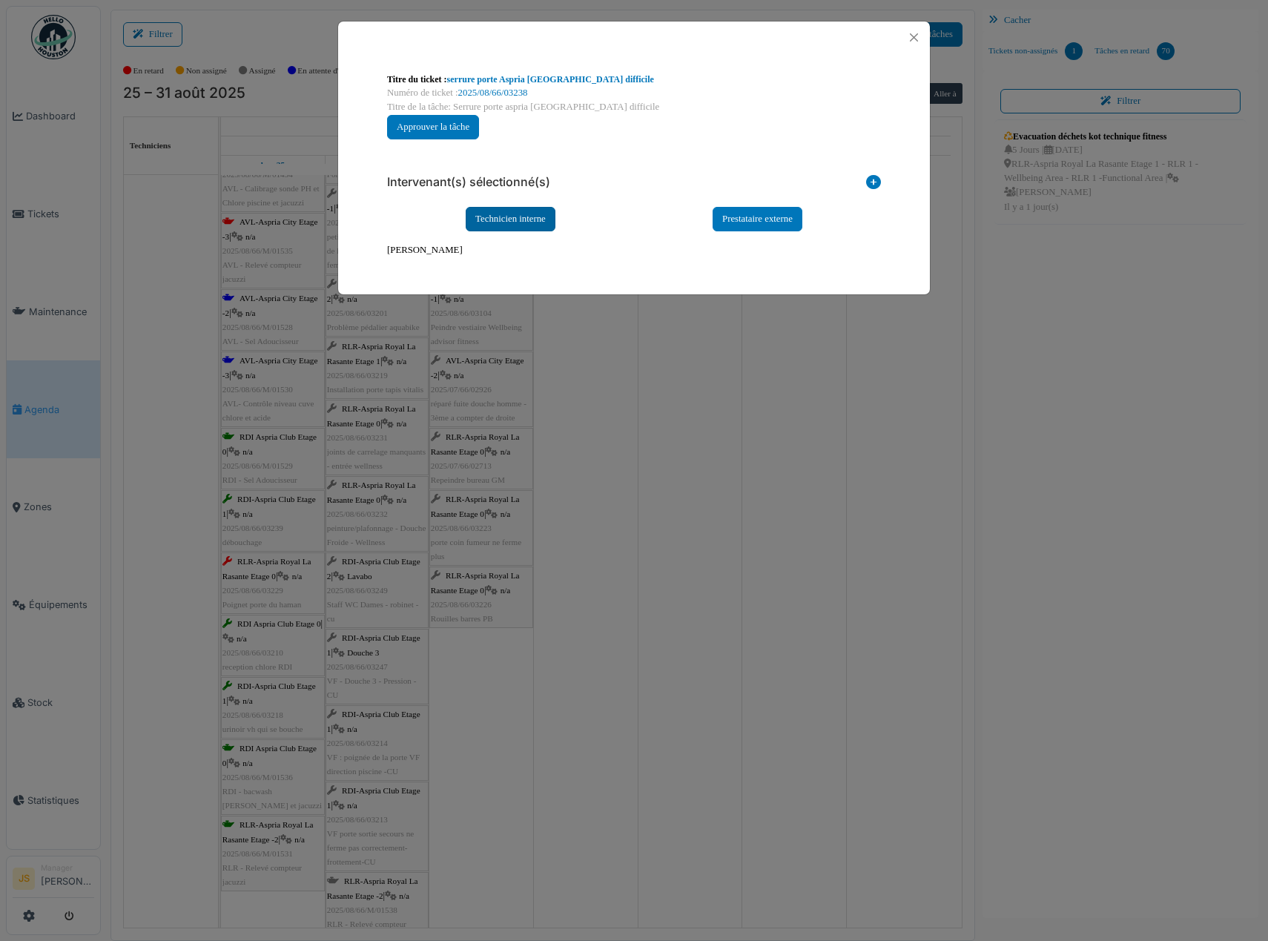
click at [517, 217] on div "Technicien interne" at bounding box center [511, 219] width 90 height 24
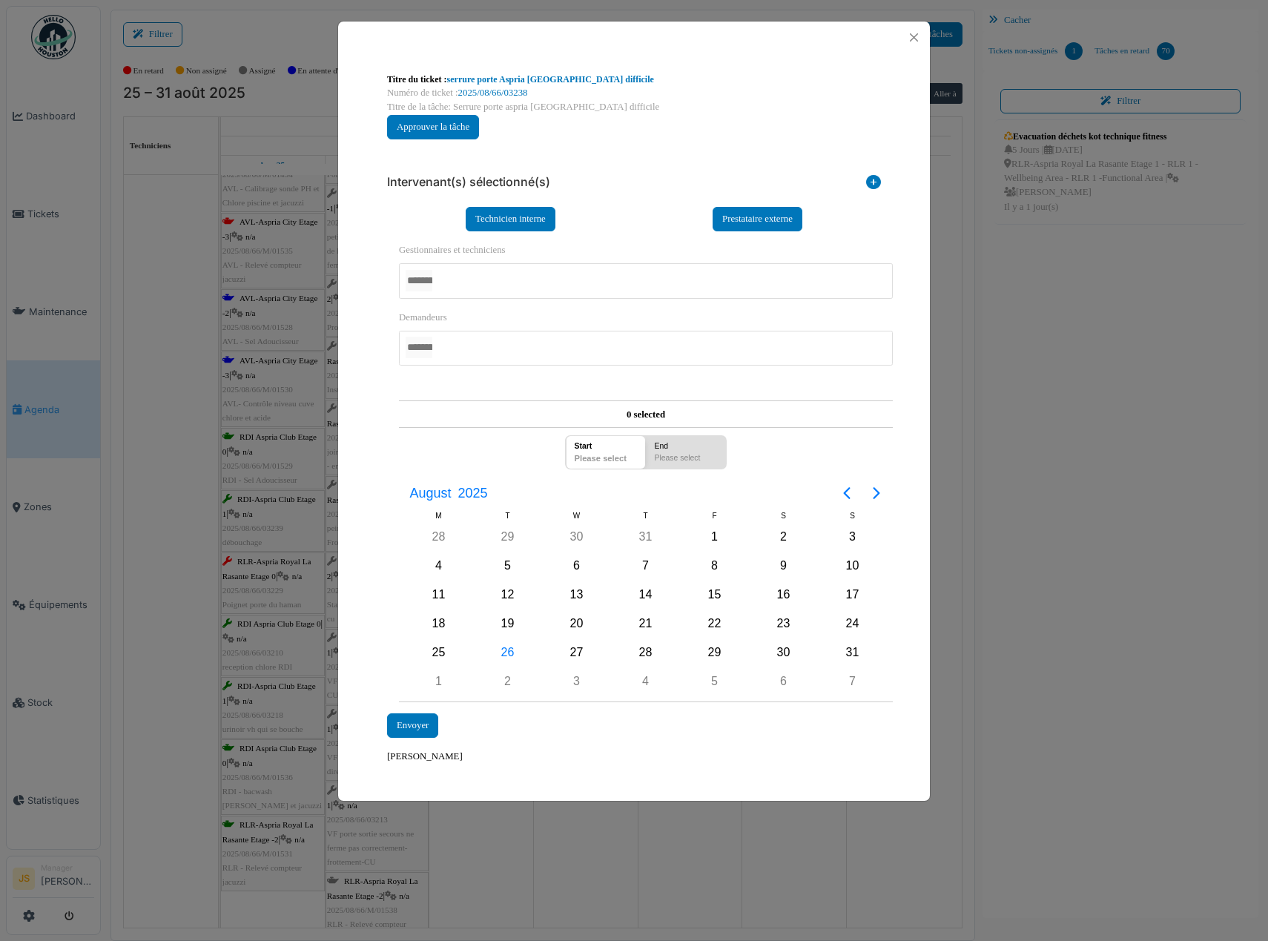
click at [462, 283] on div at bounding box center [646, 280] width 494 height 35
drag, startPoint x: 363, startPoint y: 514, endPoint x: 380, endPoint y: 579, distance: 67.6
click at [363, 518] on div "**********" at bounding box center [634, 418] width 592 height 730
click at [500, 656] on div "26" at bounding box center [508, 653] width 22 height 22
click at [501, 656] on div "26" at bounding box center [508, 653] width 22 height 22
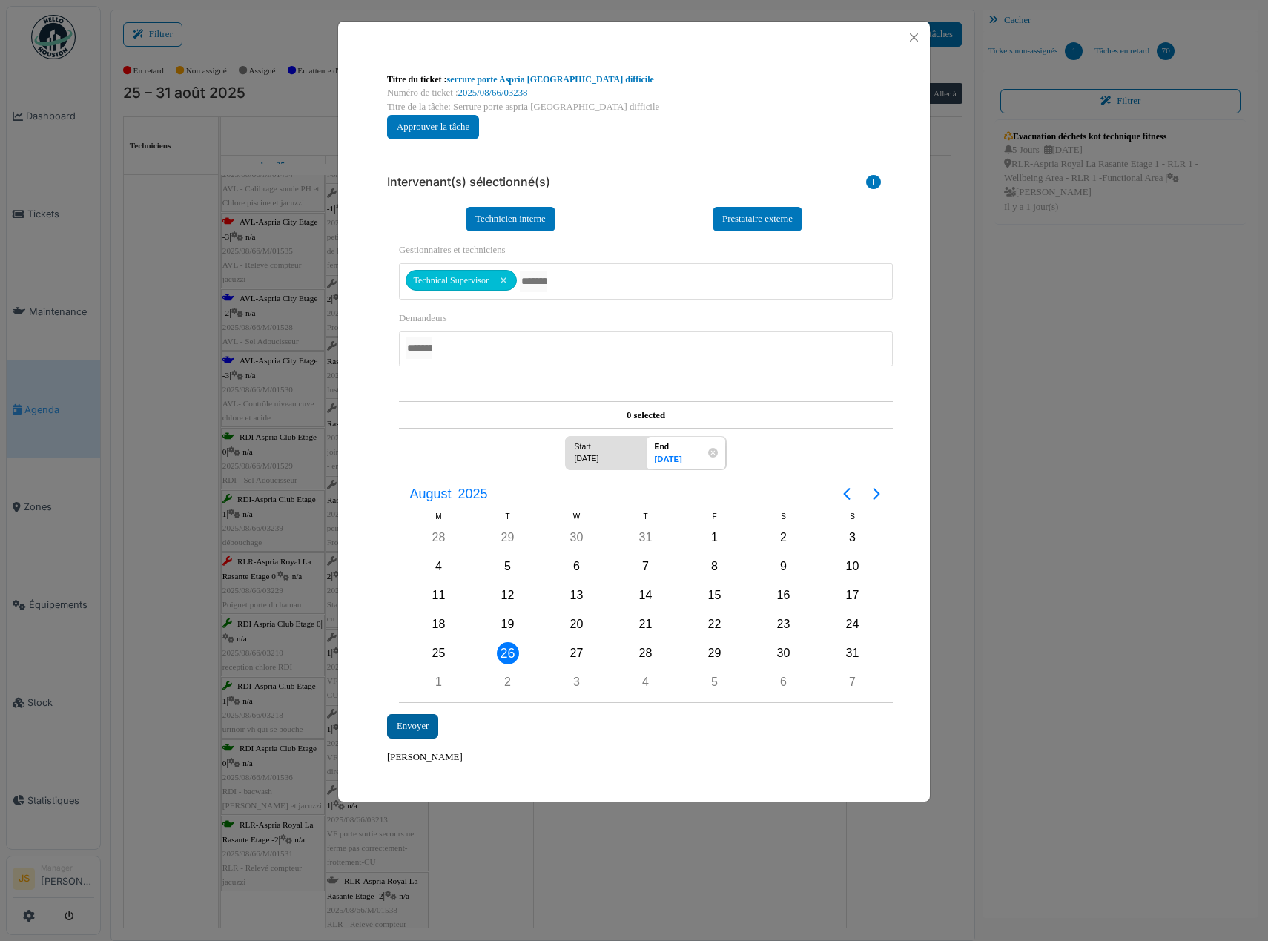
click at [412, 720] on div "Envoyer" at bounding box center [412, 726] width 51 height 24
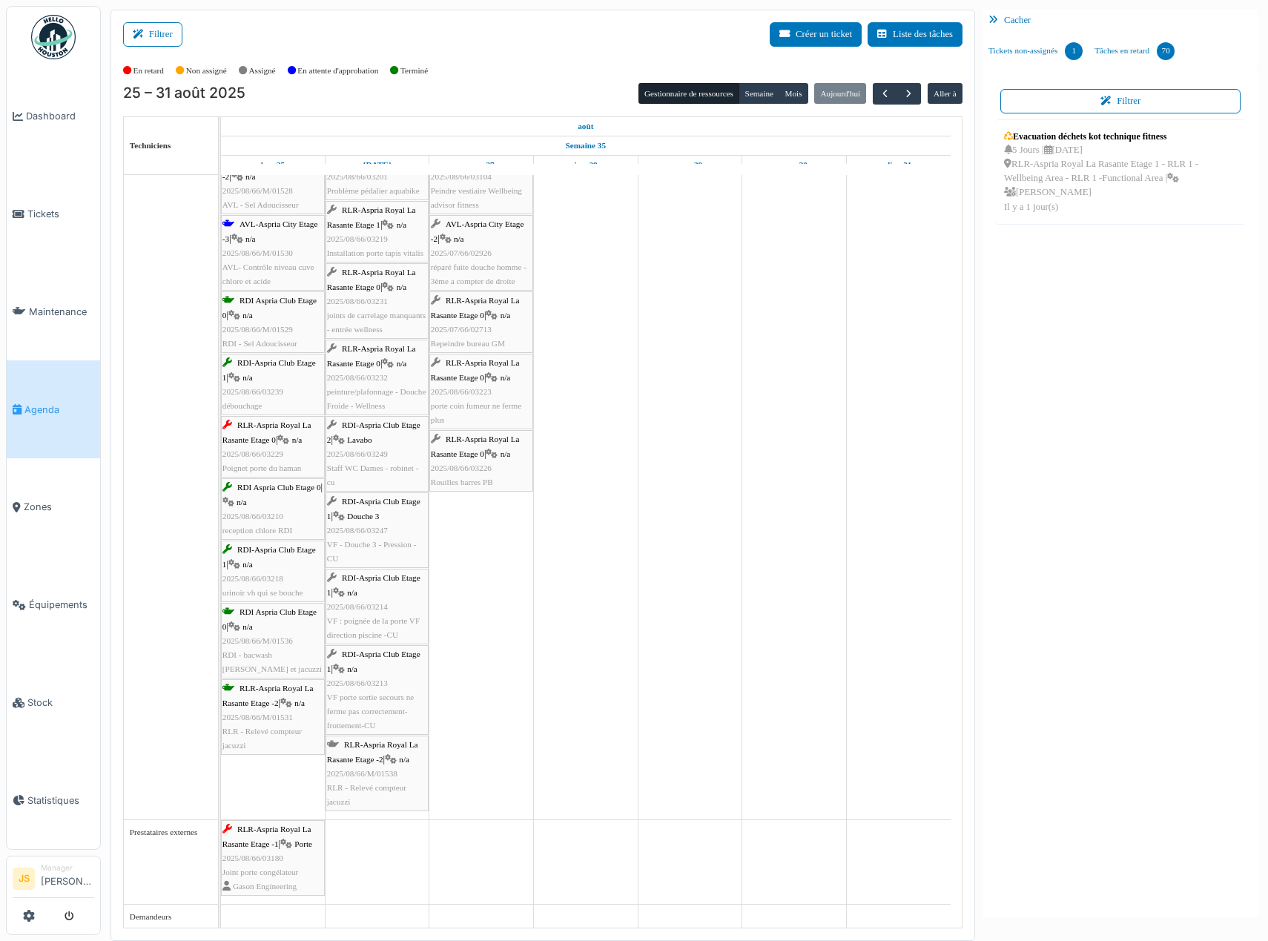
scroll to position [3922, 0]
drag, startPoint x: 242, startPoint y: 865, endPoint x: 245, endPoint y: 857, distance: 9.0
click at [245, 854] on span "2025/08/66/03180" at bounding box center [252, 856] width 61 height 9
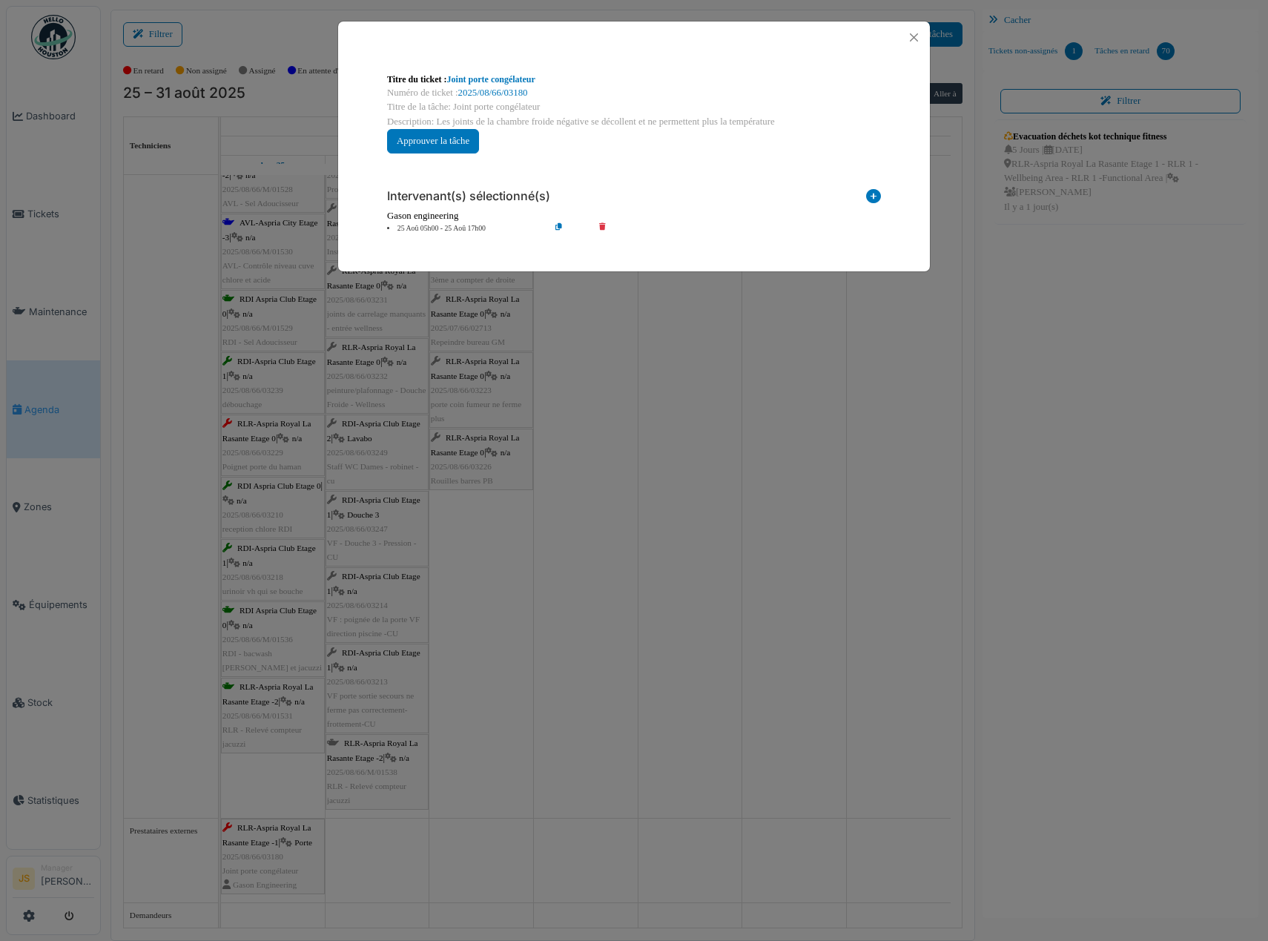
click at [245, 853] on div "**********" at bounding box center [634, 470] width 1268 height 941
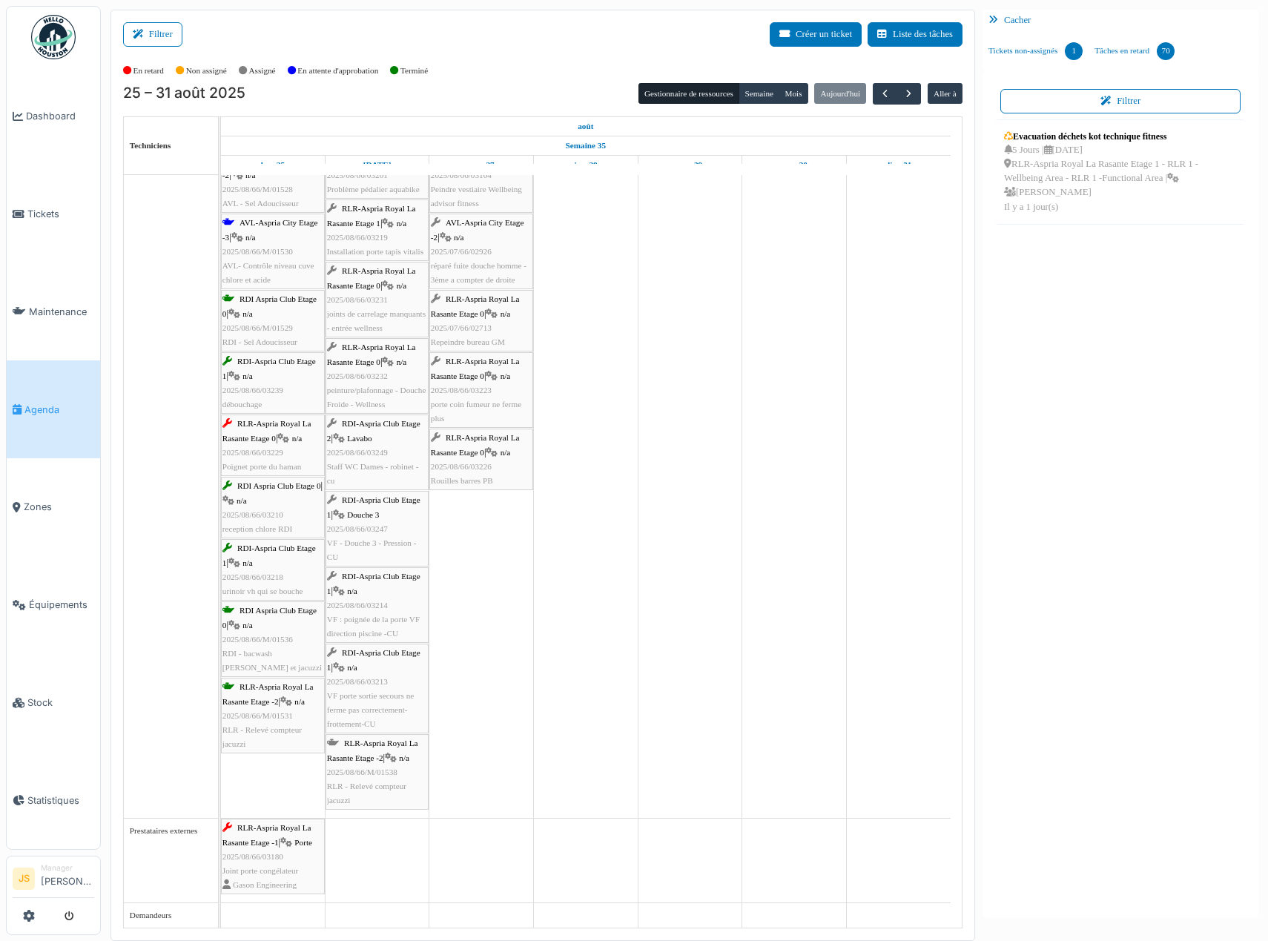
click at [245, 853] on span "2025/08/66/03180" at bounding box center [252, 856] width 61 height 9
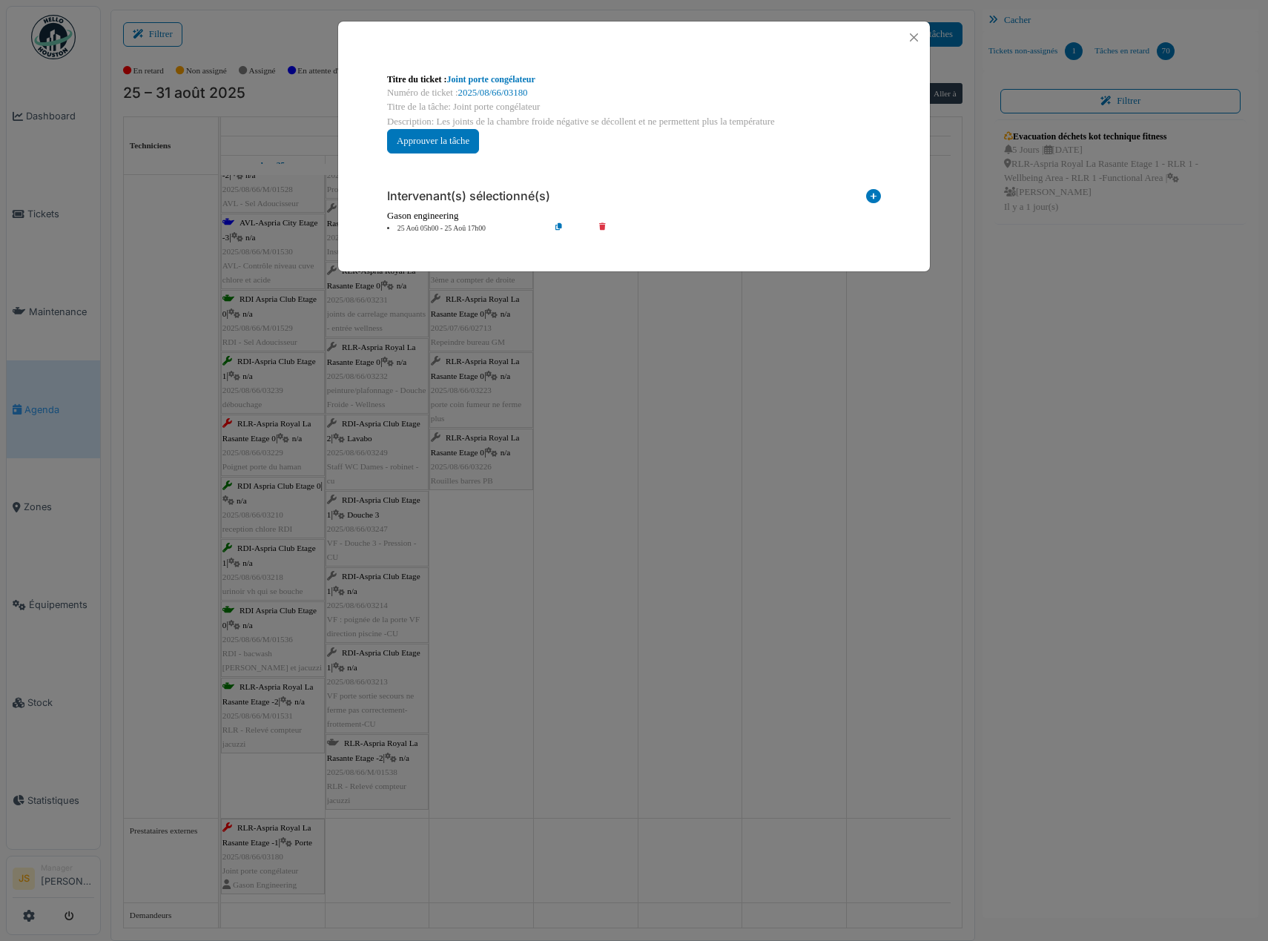
drag, startPoint x: 245, startPoint y: 853, endPoint x: 364, endPoint y: 853, distance: 118.7
click at [364, 854] on div "**********" at bounding box center [634, 470] width 1268 height 941
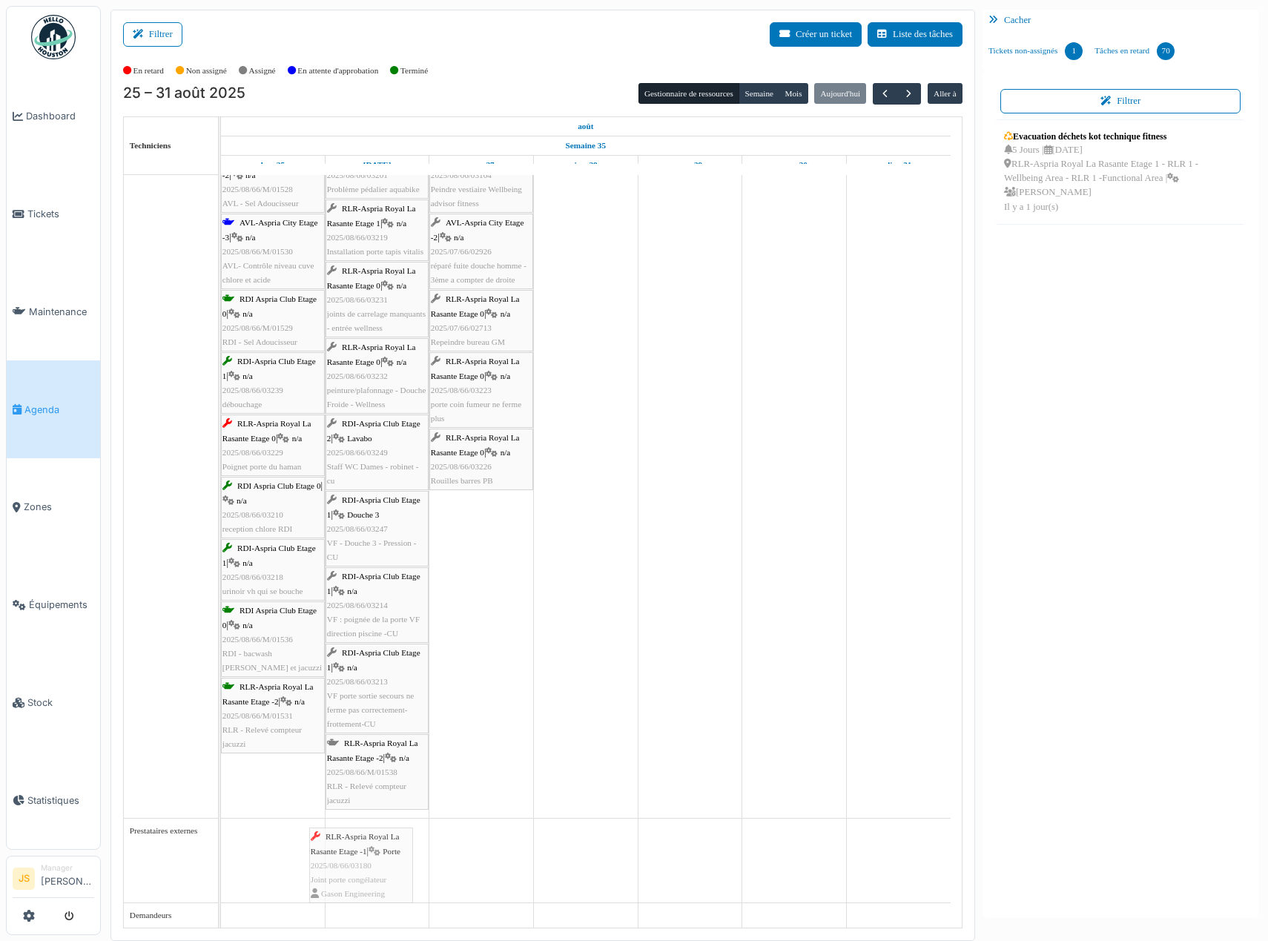
drag, startPoint x: 292, startPoint y: 849, endPoint x: 380, endPoint y: 858, distance: 88.7
drag, startPoint x: 291, startPoint y: 857, endPoint x: 392, endPoint y: 854, distance: 100.2
click at [1124, 51] on link "Tâches en retard 70" at bounding box center [1135, 51] width 92 height 40
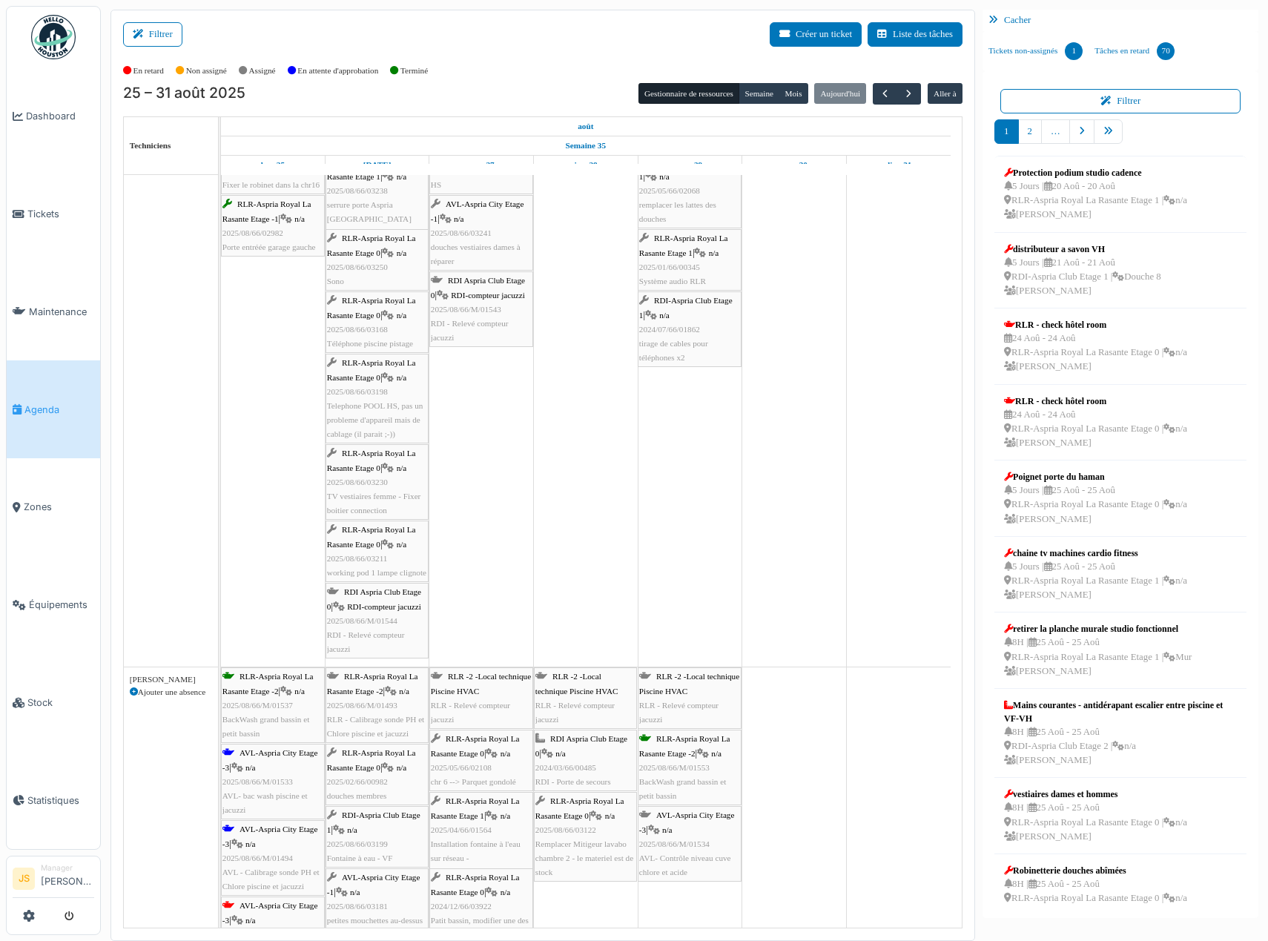
scroll to position [3032, 0]
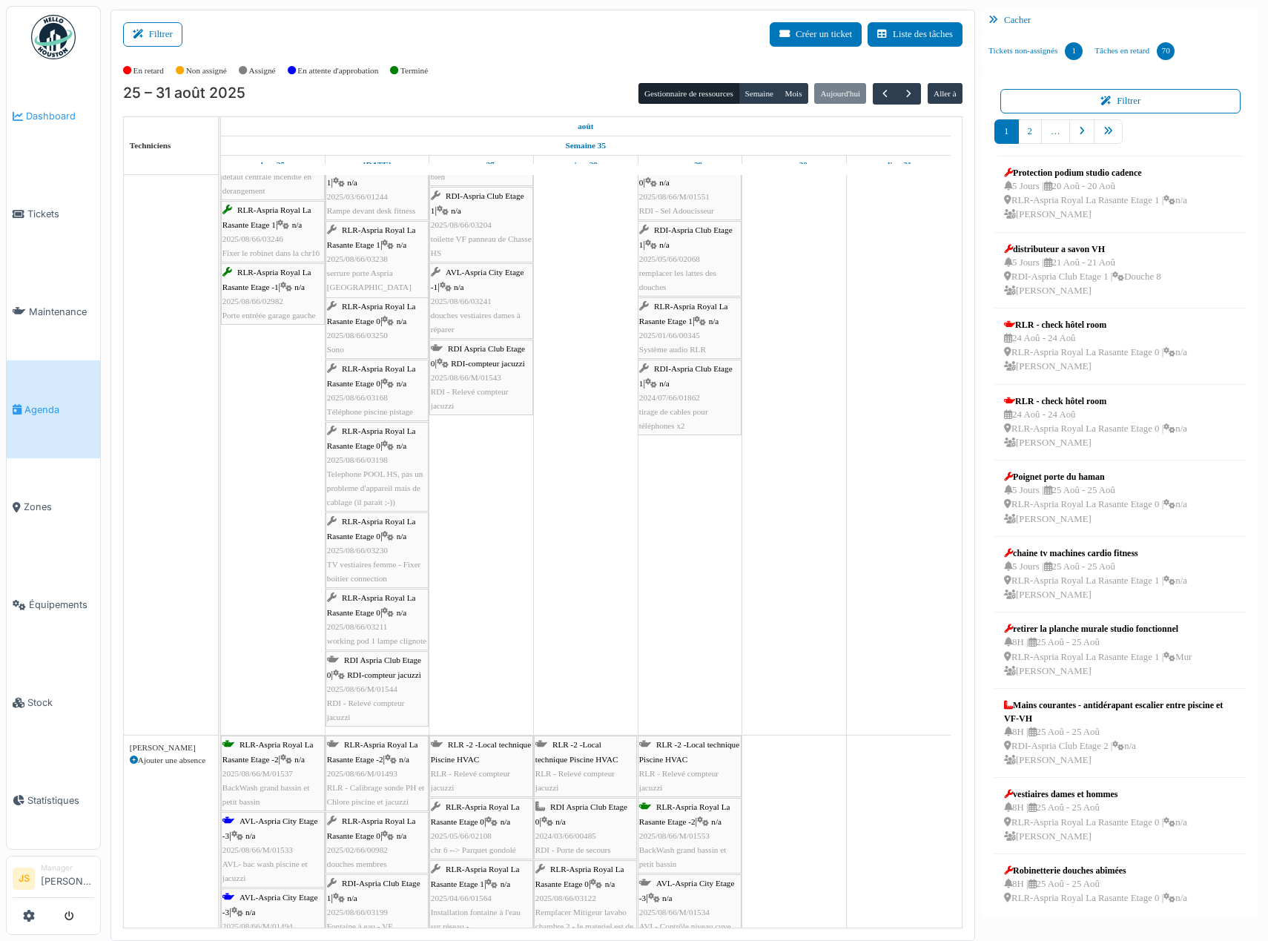
click at [59, 113] on span "Dashboard" at bounding box center [60, 116] width 68 height 14
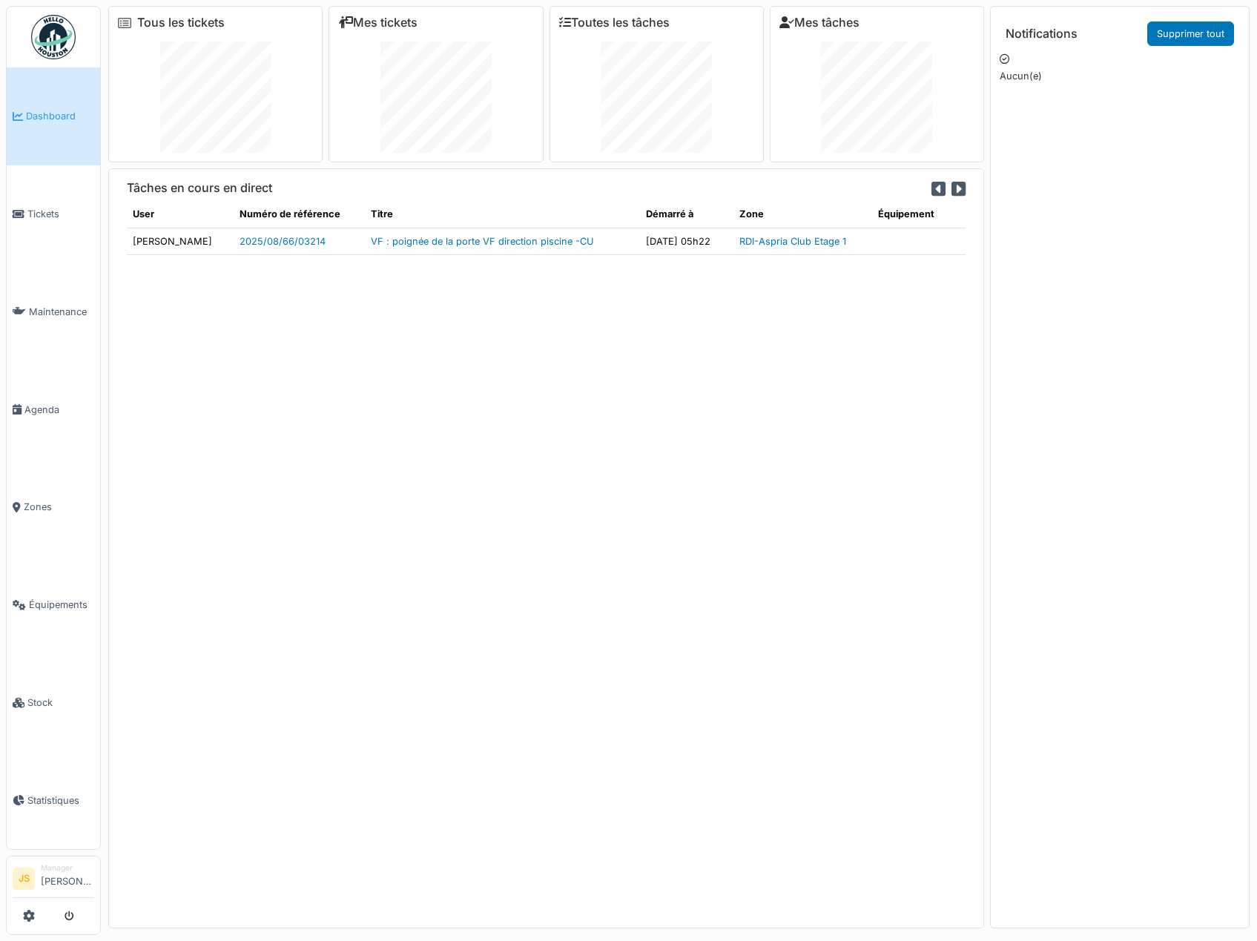
click at [951, 188] on icon at bounding box center [958, 189] width 14 height 16
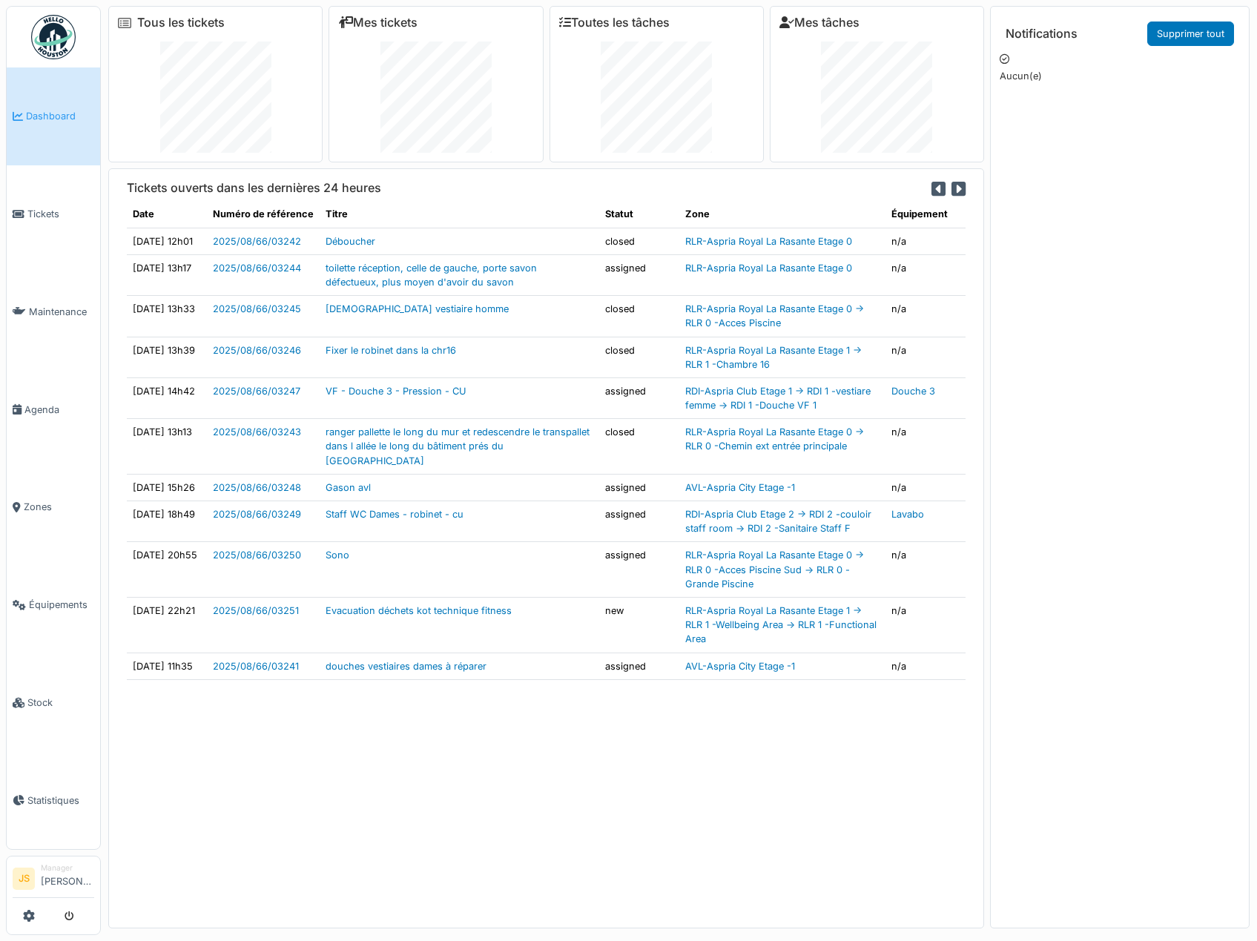
click at [951, 188] on icon at bounding box center [958, 189] width 14 height 16
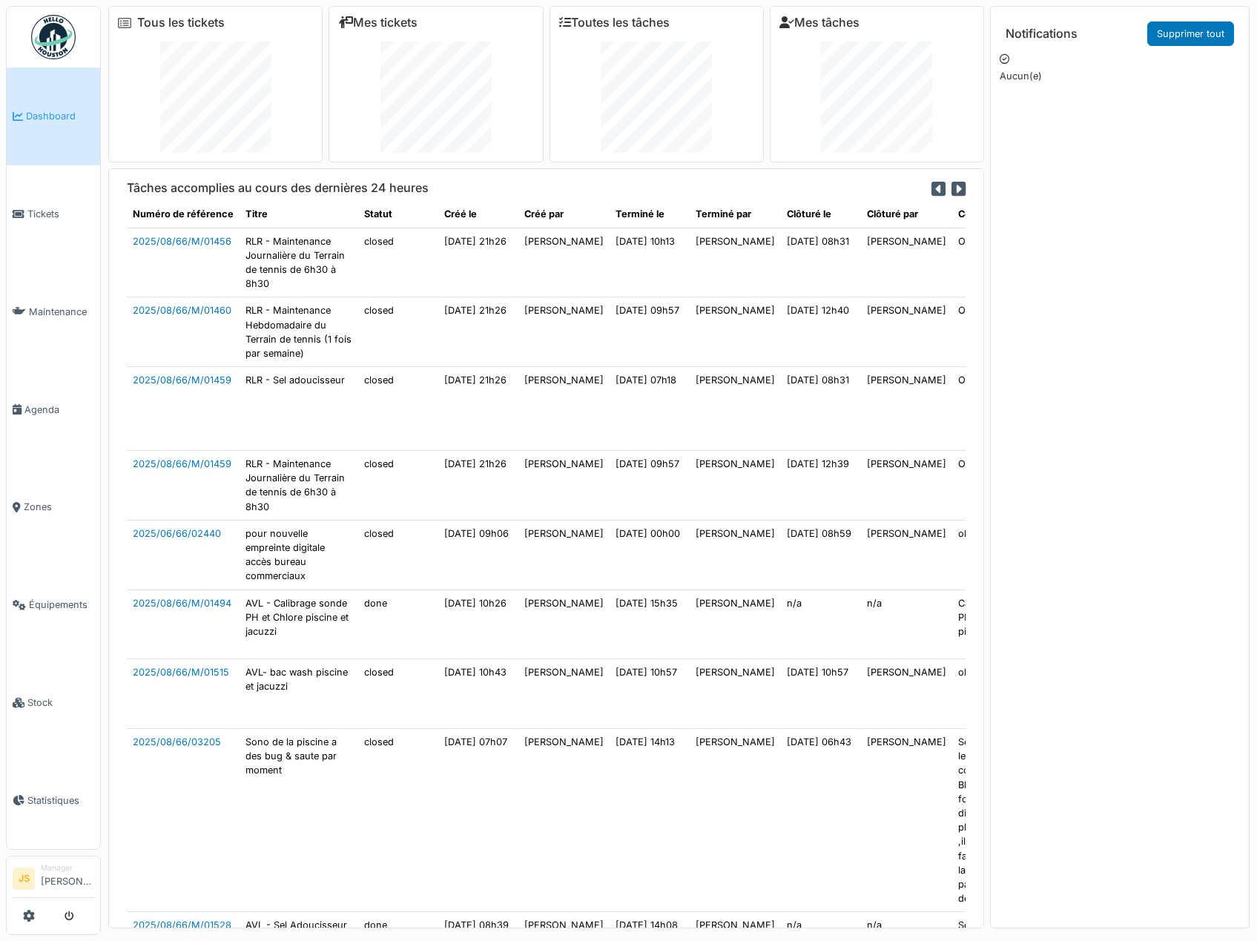
click at [951, 188] on icon at bounding box center [958, 189] width 14 height 16
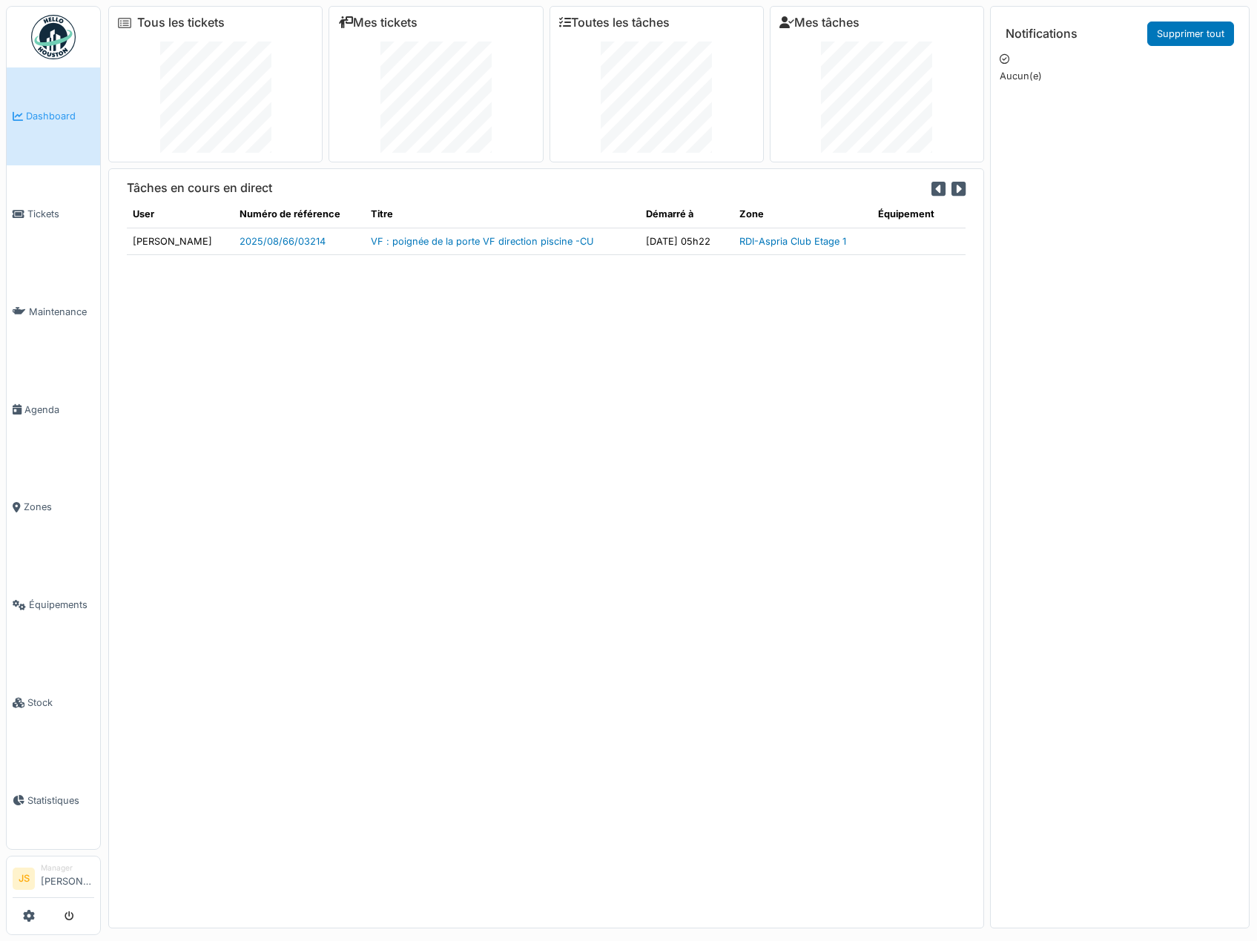
click at [931, 190] on icon at bounding box center [938, 189] width 14 height 16
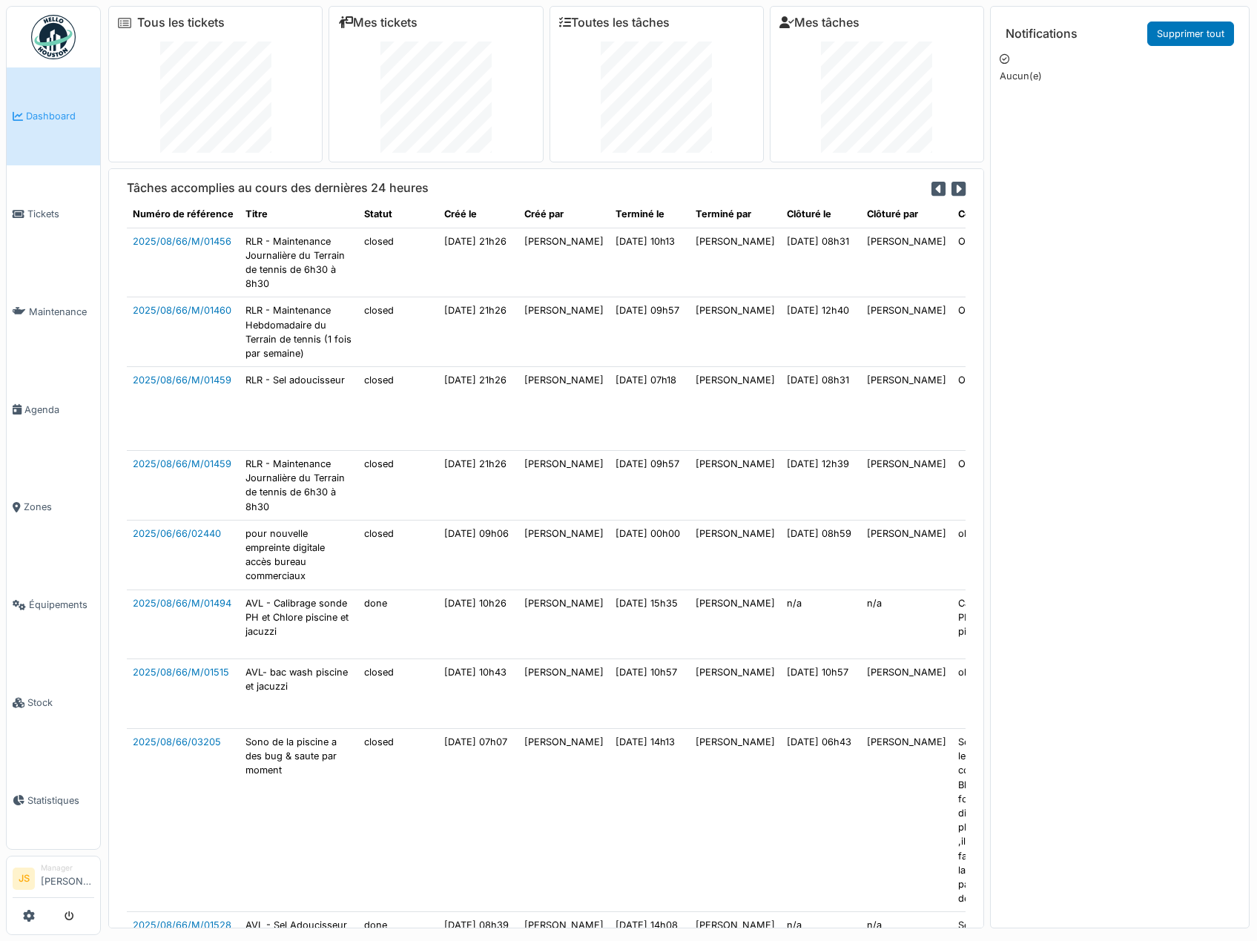
click at [931, 190] on icon at bounding box center [938, 189] width 14 height 16
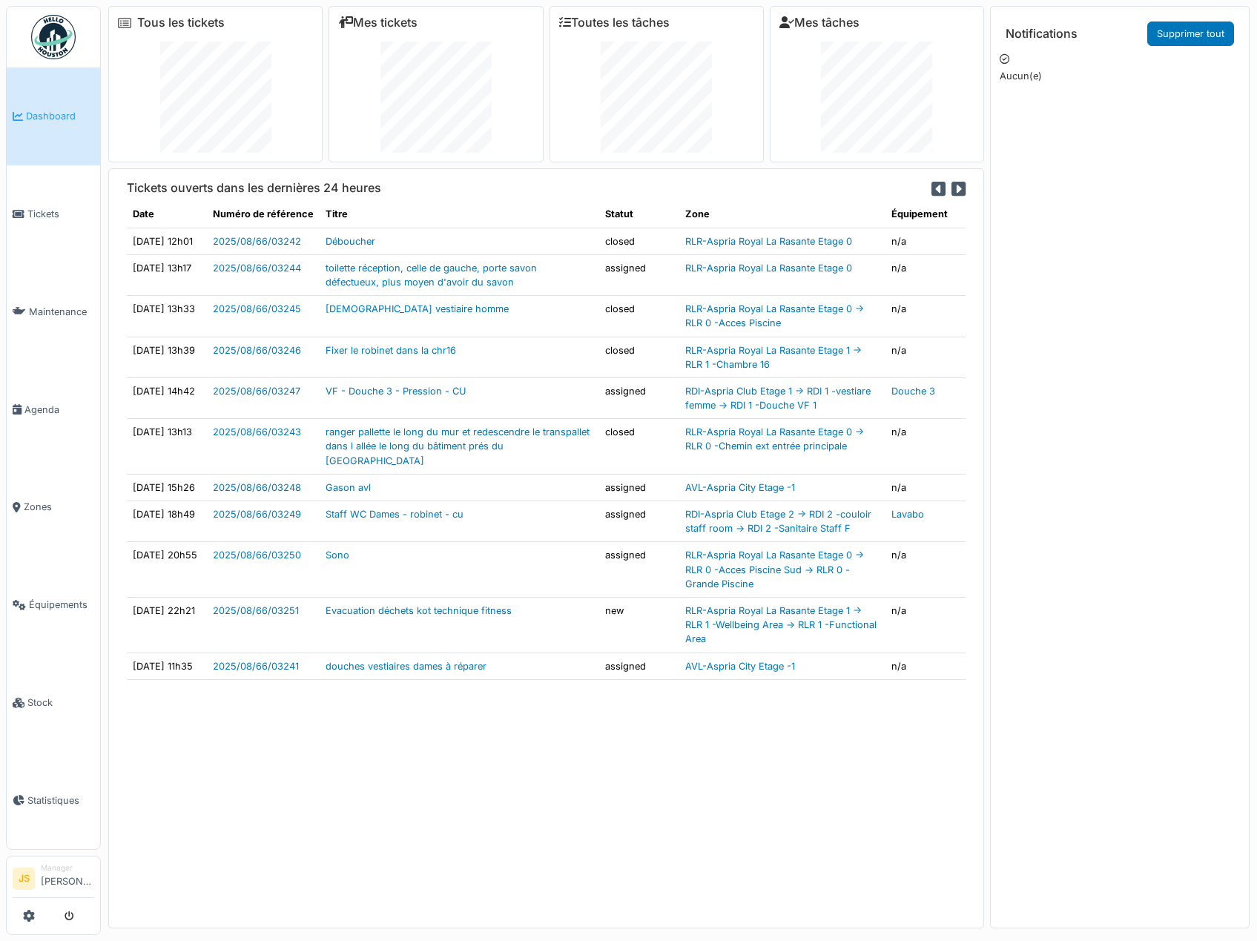
click at [951, 185] on icon at bounding box center [958, 189] width 14 height 16
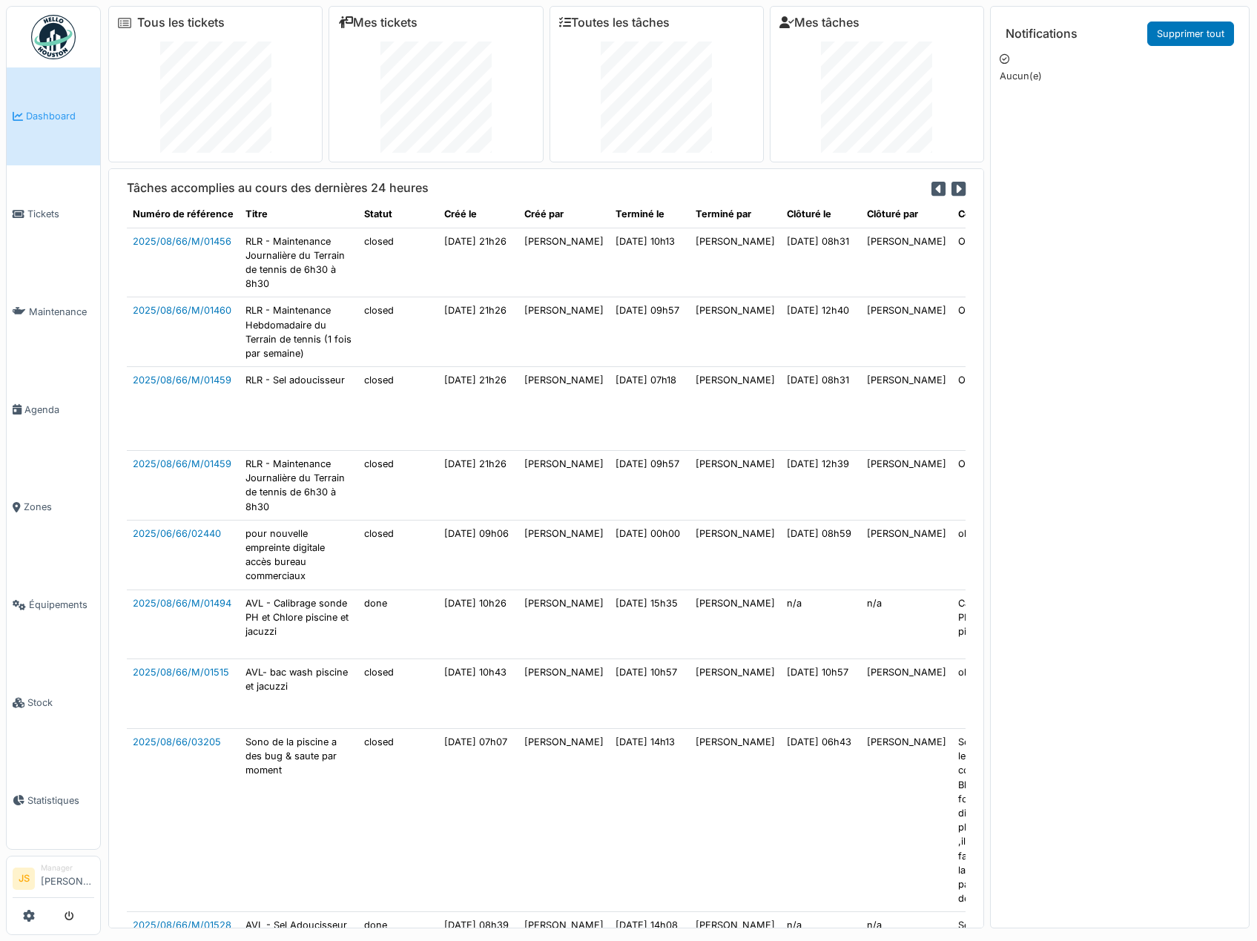
click at [951, 190] on icon at bounding box center [958, 189] width 14 height 16
